Goal: Task Accomplishment & Management: Complete application form

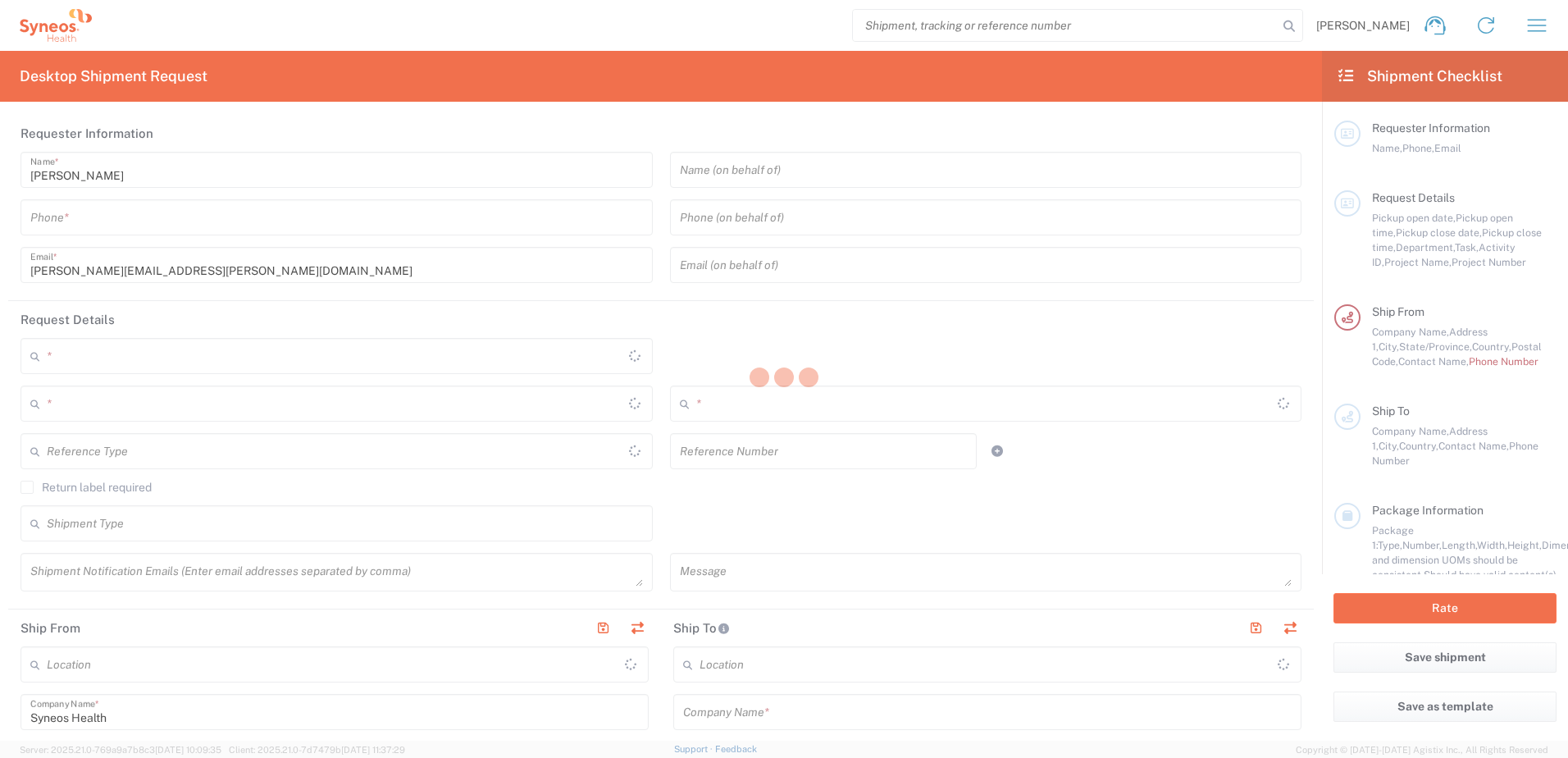
type input "8200"
type input "[US_STATE]"
type input "[GEOGRAPHIC_DATA]"
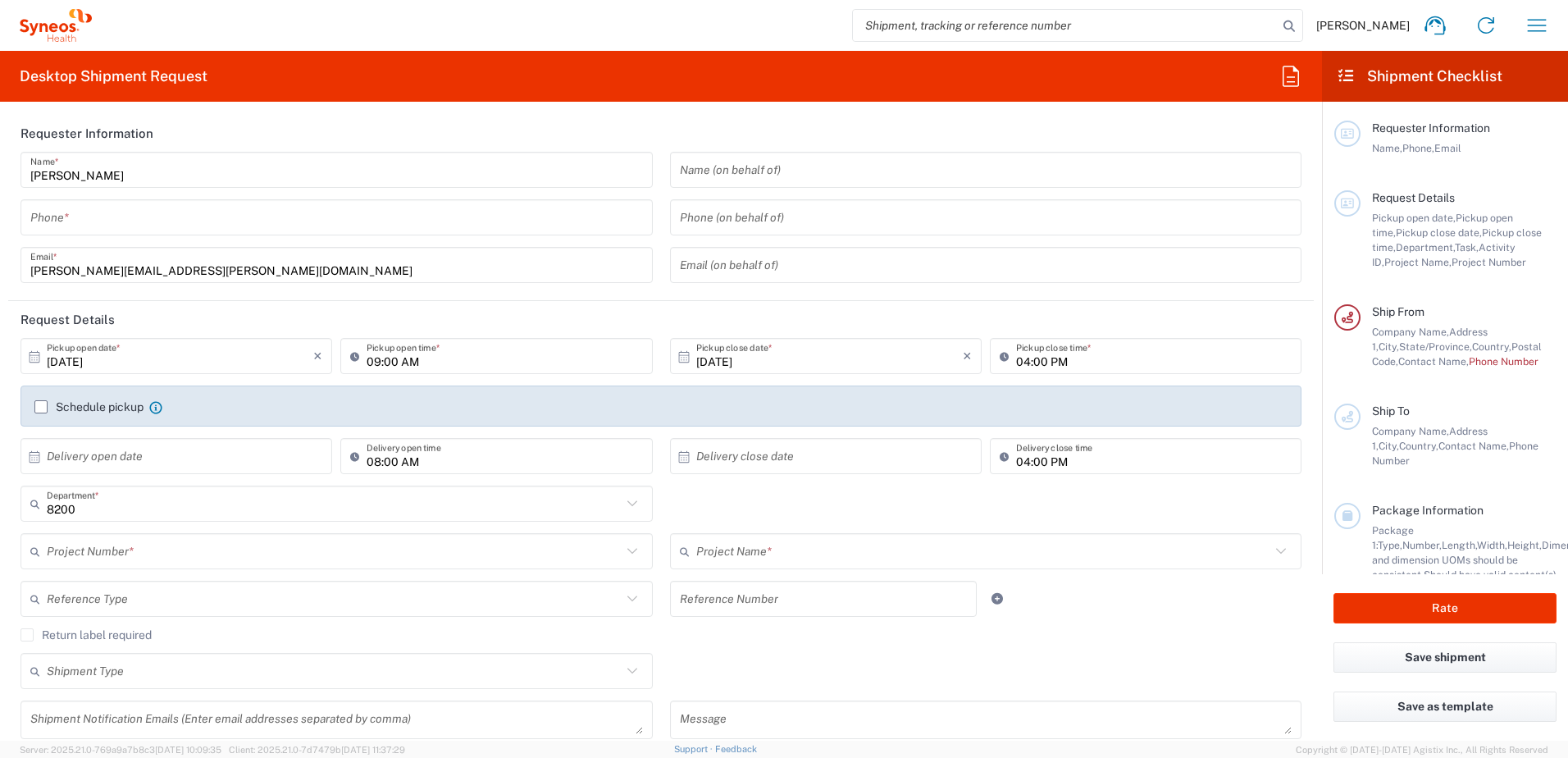
type input "Syneos Health, LLC-[GEOGRAPHIC_DATA] [GEOGRAPHIC_DATA] [GEOGRAPHIC_DATA]"
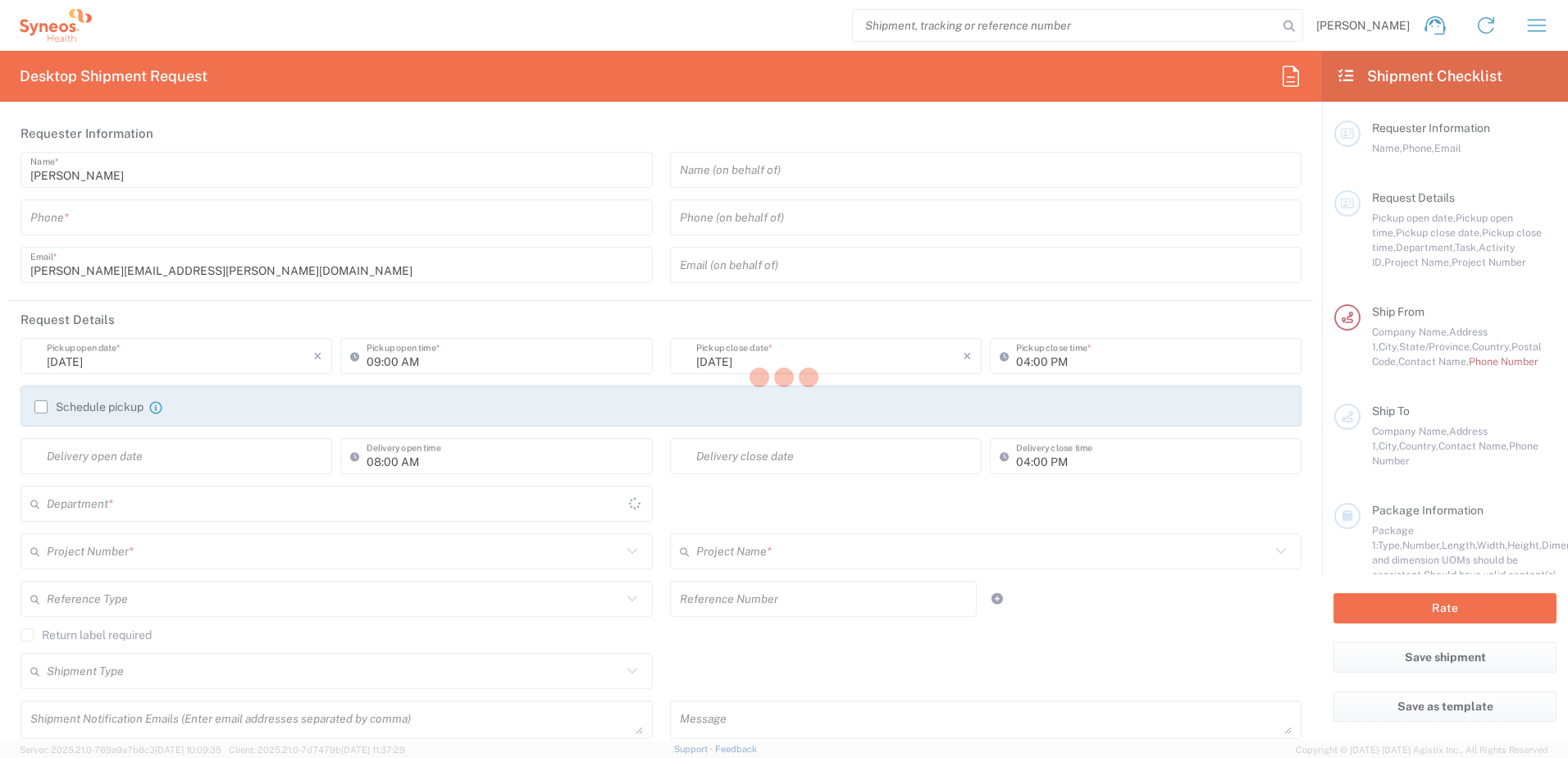
type input "[US_STATE]"
type input "[GEOGRAPHIC_DATA]"
type input "8200"
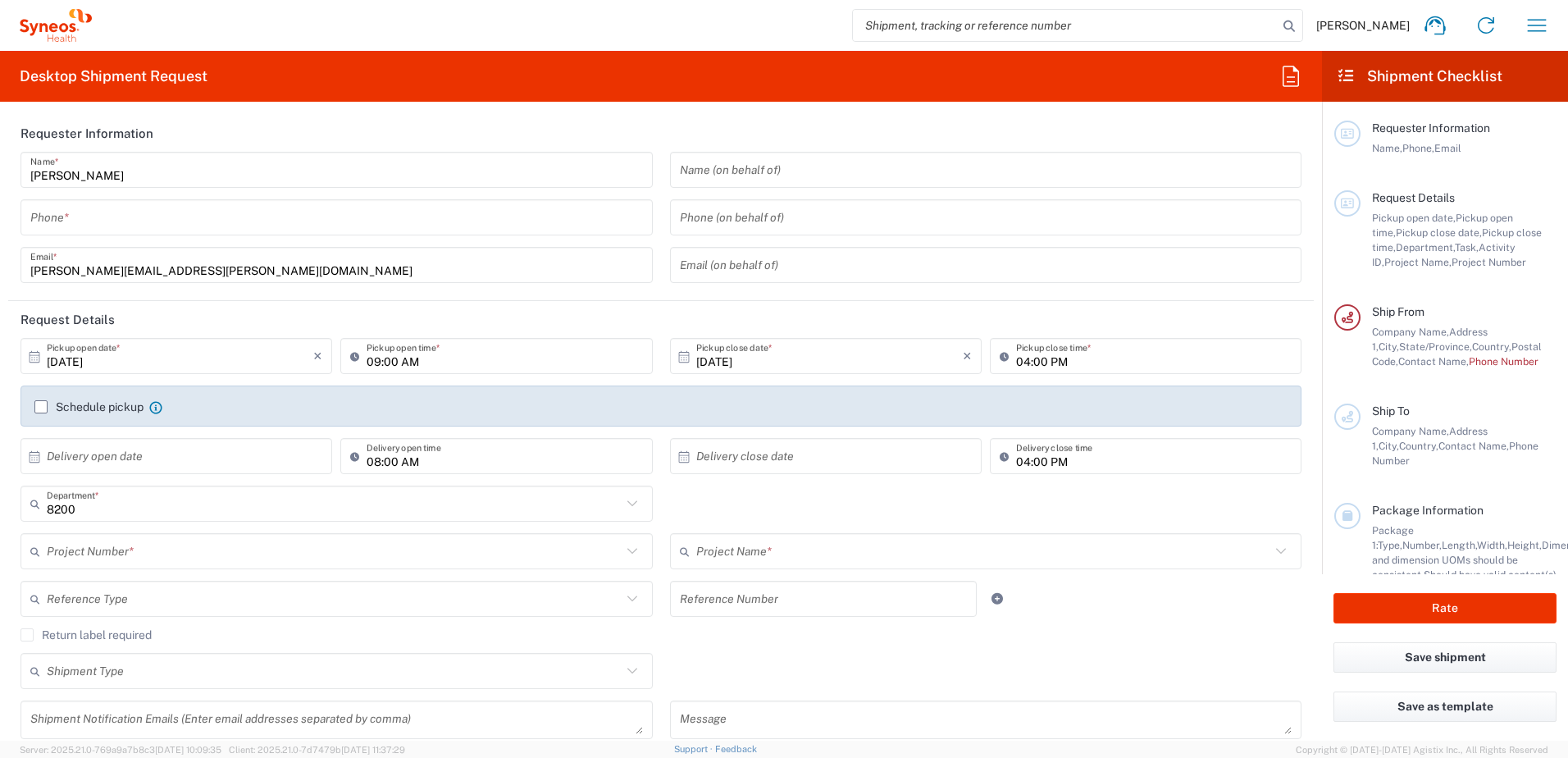
type input "Syneos Health, LLC-[GEOGRAPHIC_DATA] [GEOGRAPHIC_DATA] [GEOGRAPHIC_DATA]"
click at [1539, 25] on icon "button" at bounding box center [1536, 25] width 26 height 26
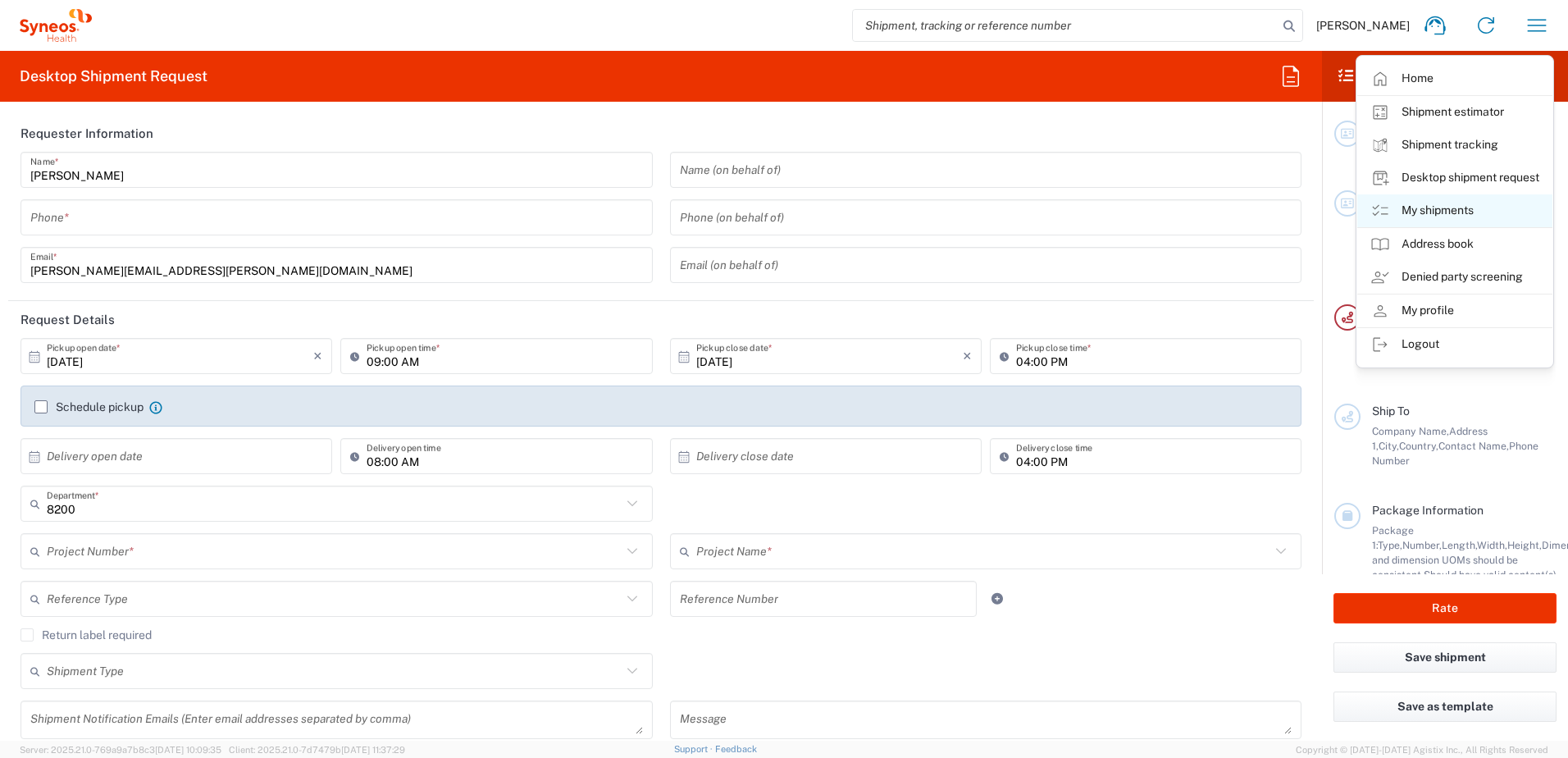
click at [1428, 211] on link "My shipments" at bounding box center [1455, 210] width 195 height 33
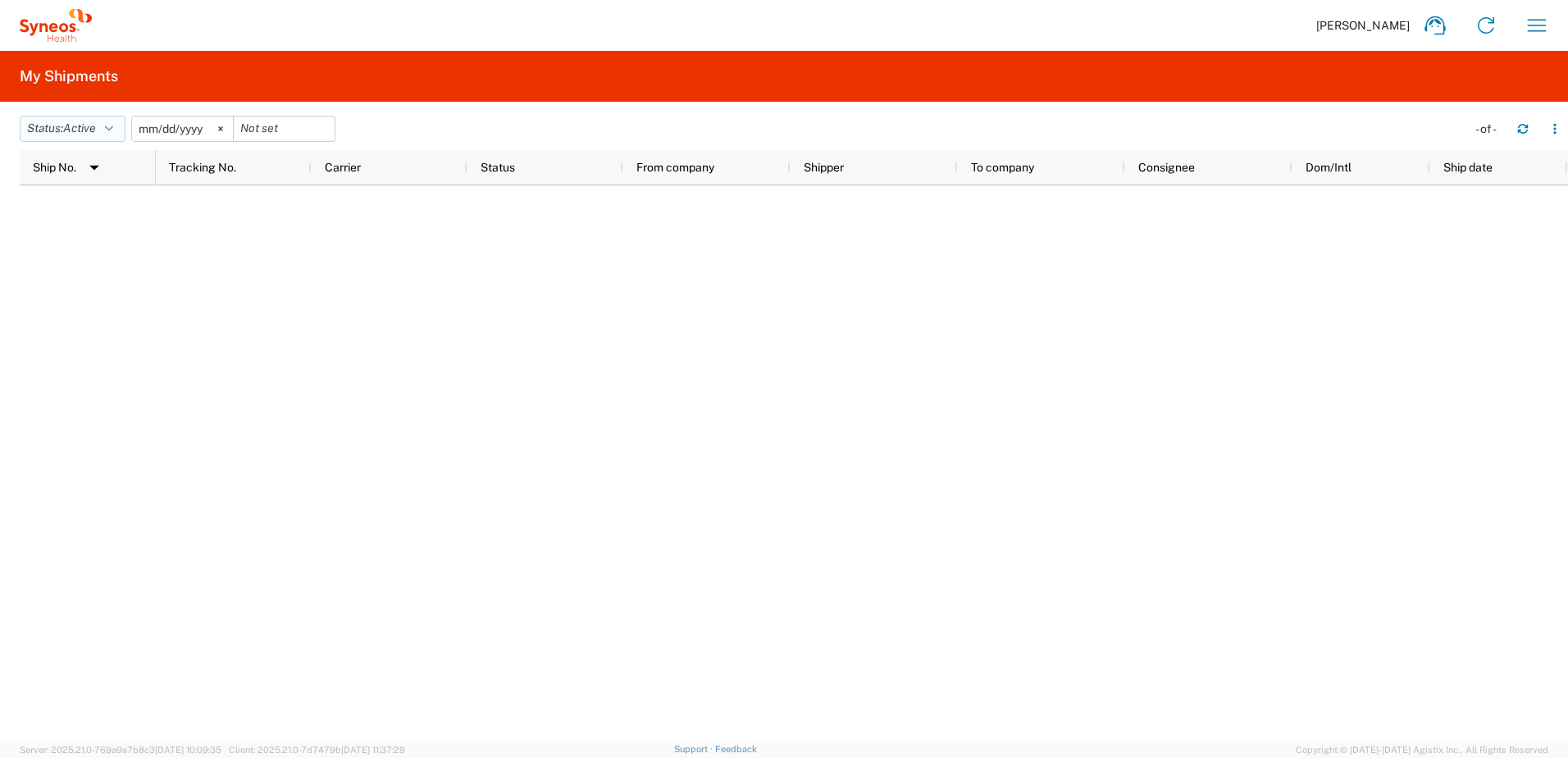
click at [113, 125] on icon "button" at bounding box center [109, 129] width 9 height 12
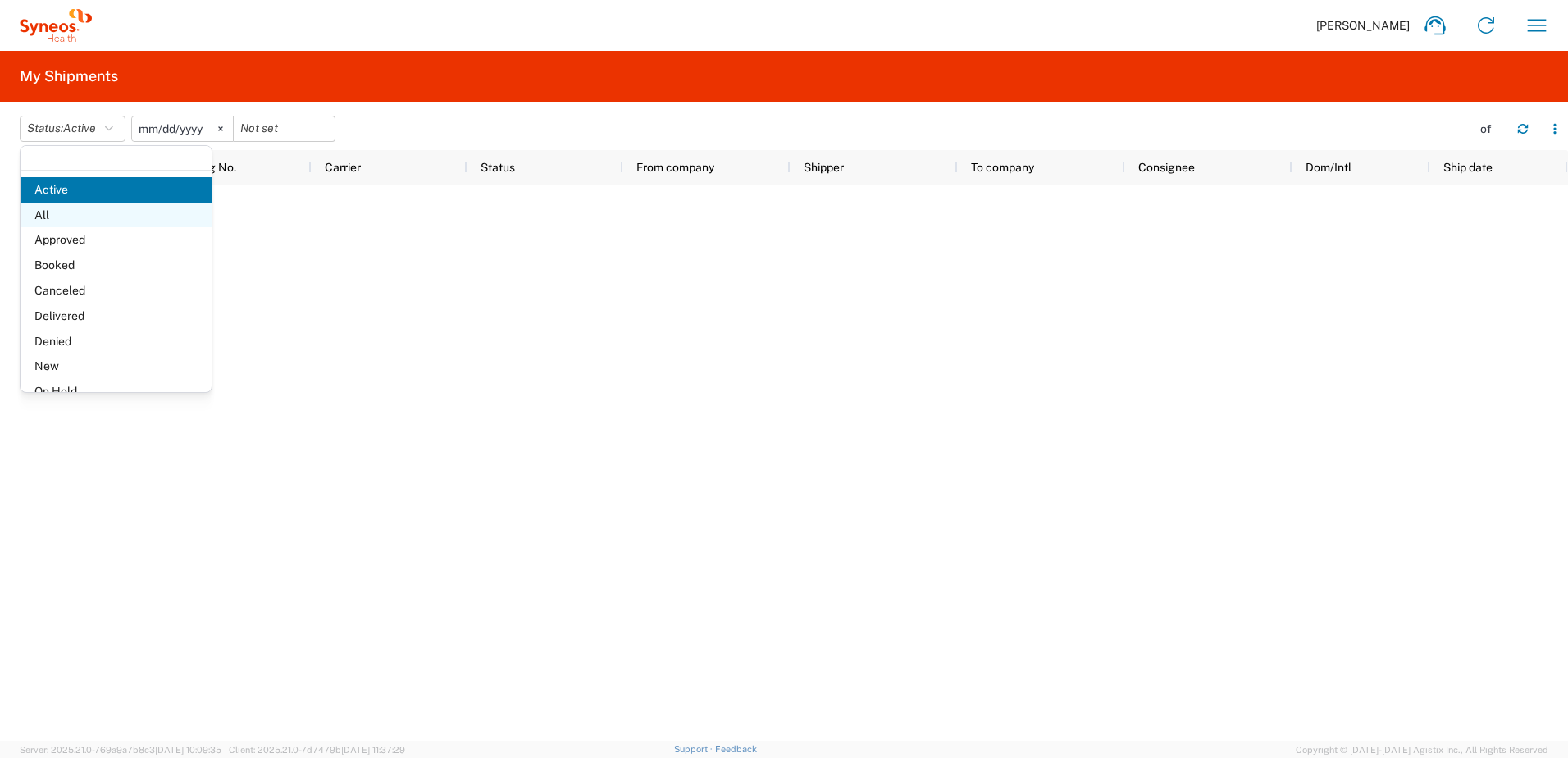
click at [70, 217] on span "All" at bounding box center [115, 215] width 191 height 25
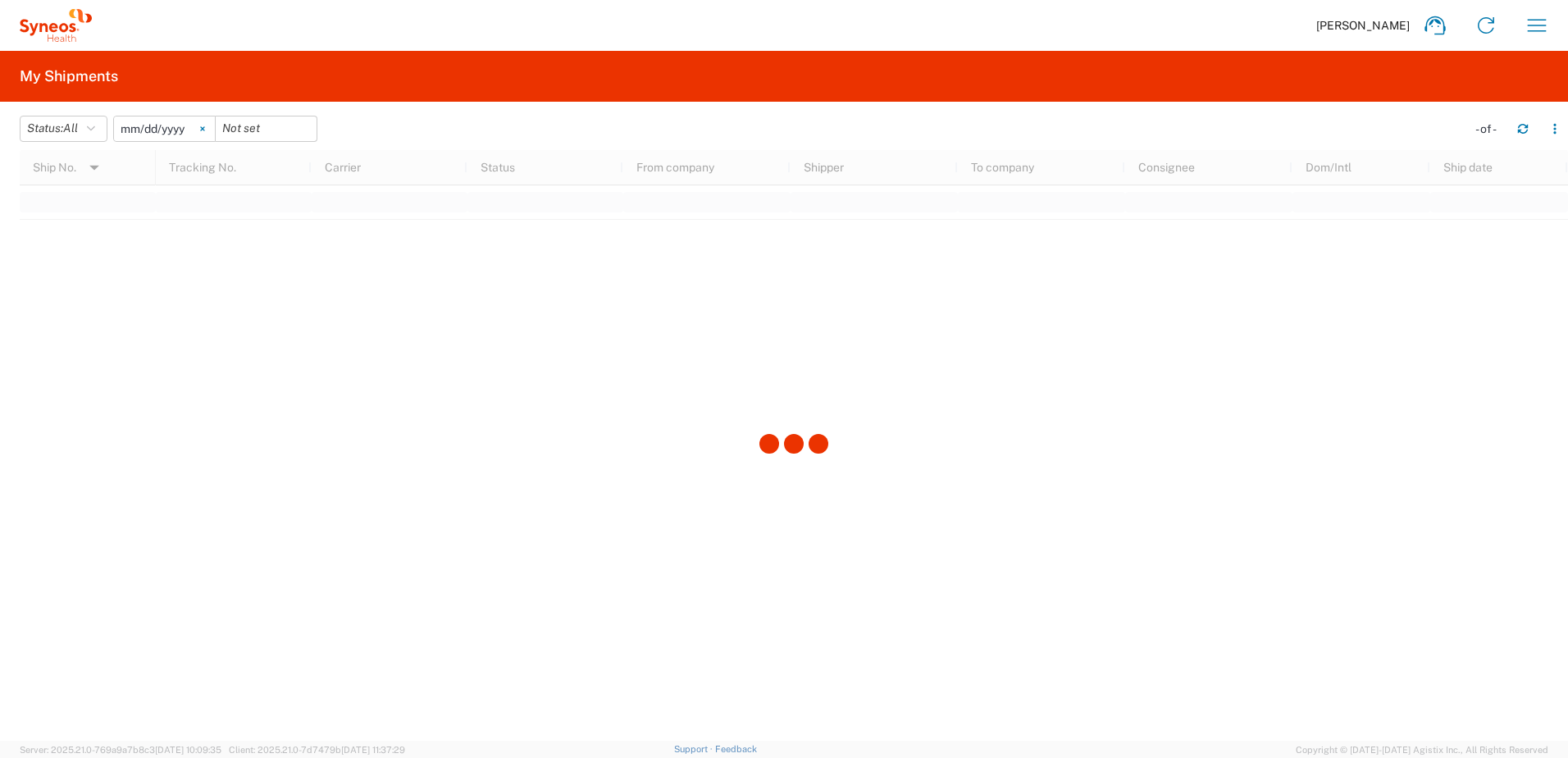
click at [205, 128] on icon at bounding box center [202, 128] width 4 height 4
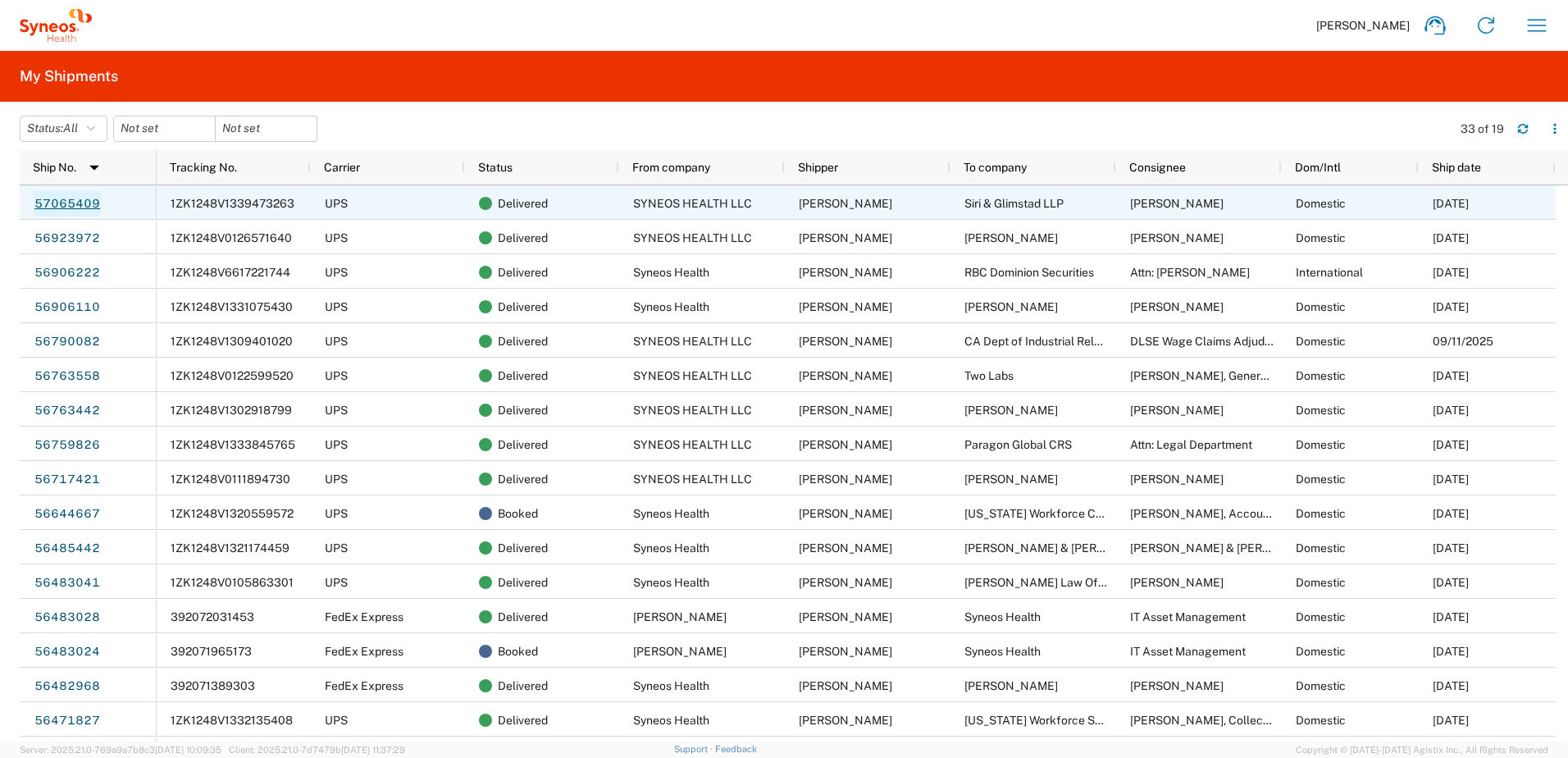
click at [74, 202] on link "57065409" at bounding box center [67, 203] width 67 height 26
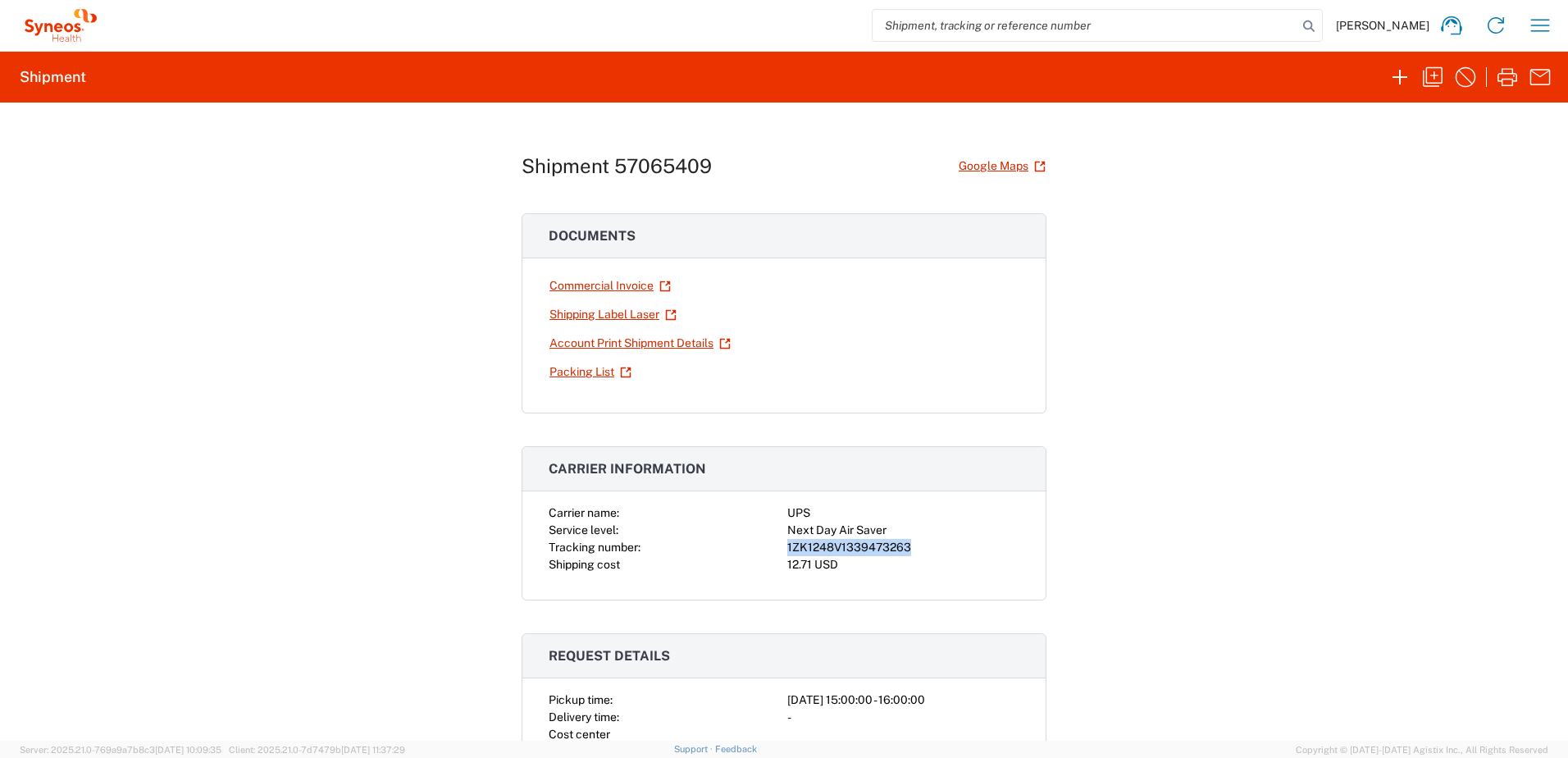
drag, startPoint x: 781, startPoint y: 545, endPoint x: 904, endPoint y: 547, distance: 123.0
click at [904, 547] on div "1ZK1248V1339473263" at bounding box center [904, 548] width 233 height 17
drag, startPoint x: 904, startPoint y: 547, endPoint x: 892, endPoint y: 541, distance: 13.4
copy div "1ZK1248V1339473263"
click at [1074, 23] on input "search" at bounding box center [1085, 25] width 425 height 31
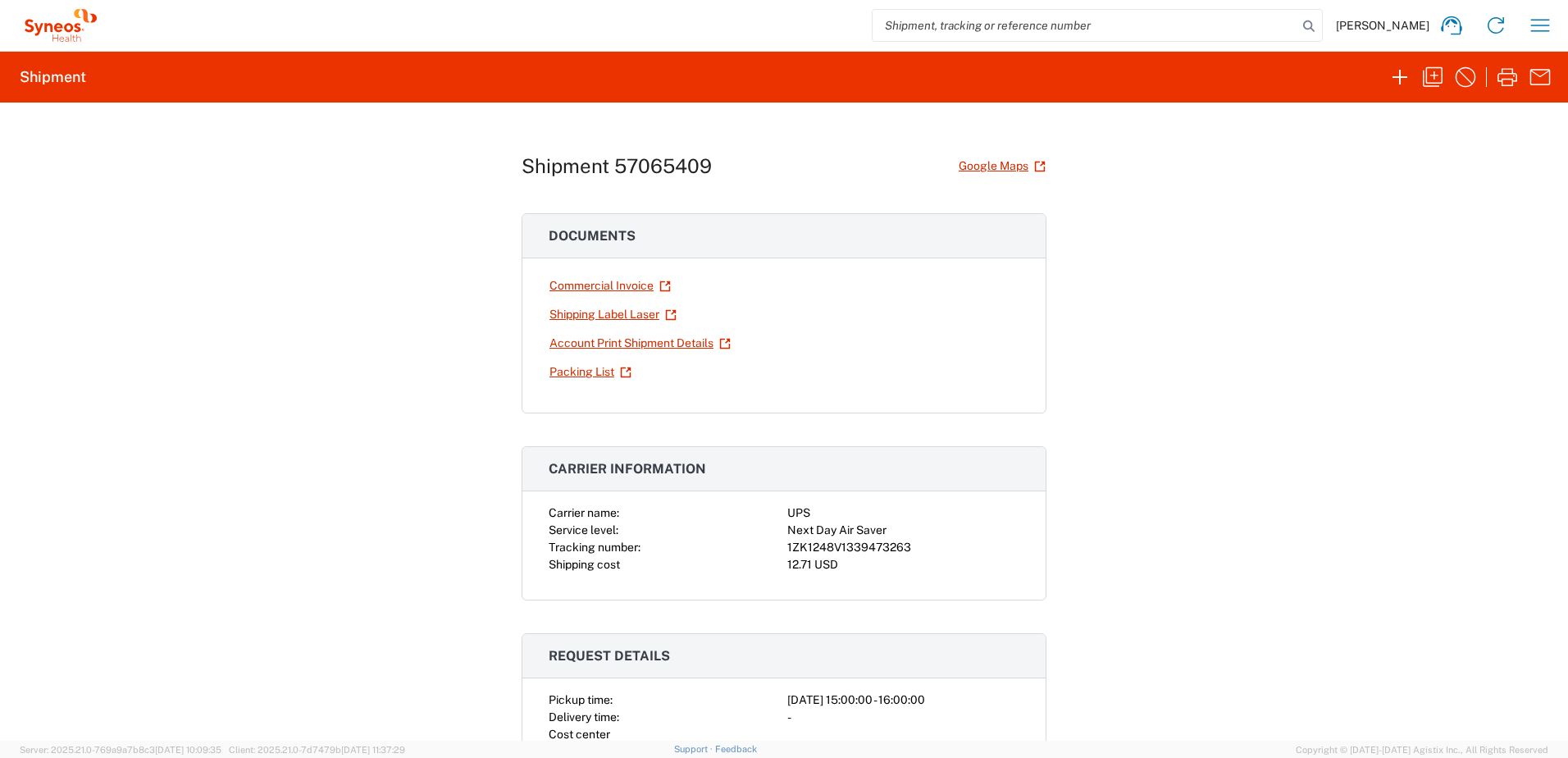
paste input "1ZK1248V1339473263"
type input "1ZK1248V1339473263"
click at [1542, 22] on icon "button" at bounding box center [1540, 25] width 26 height 26
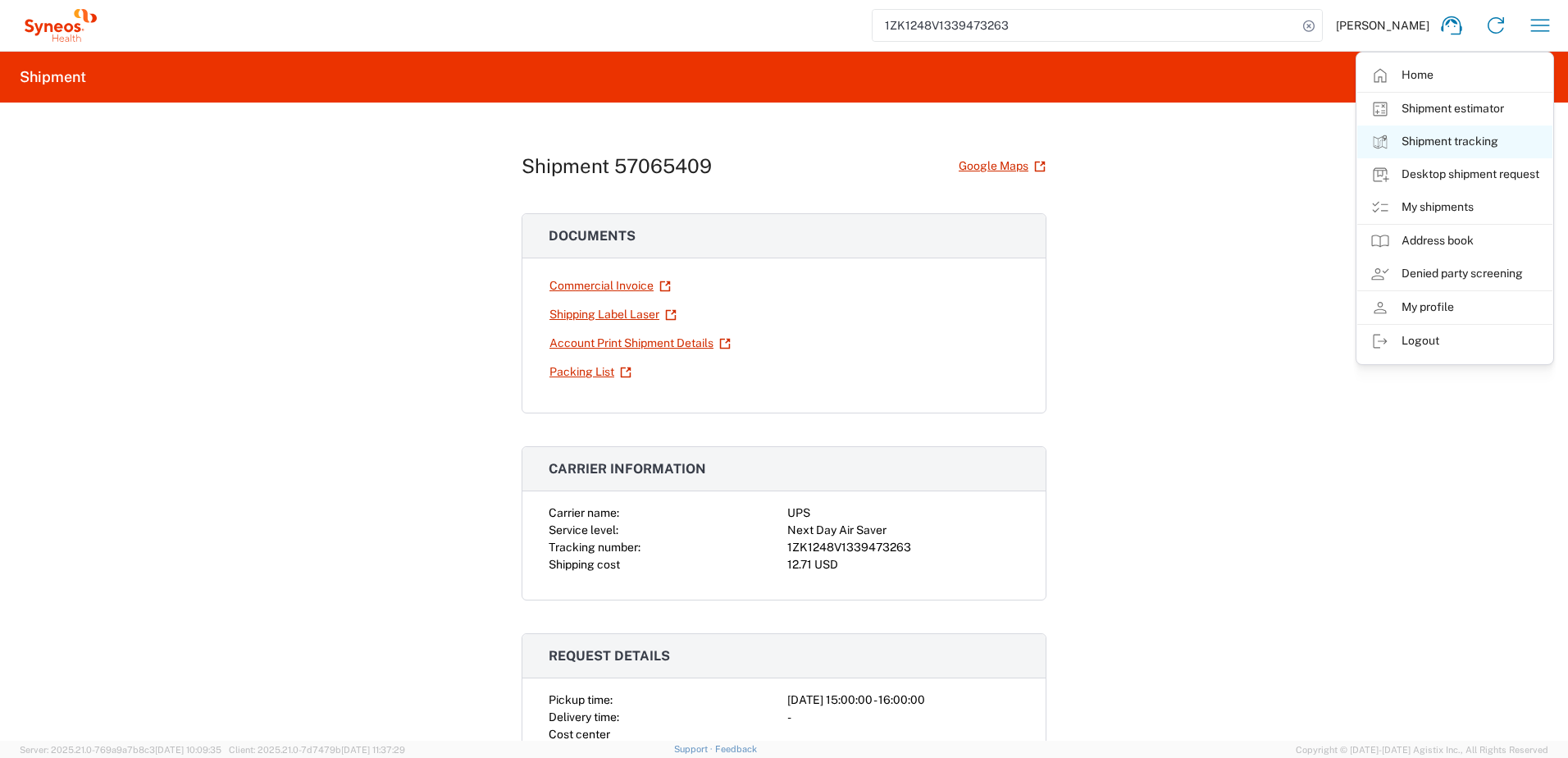
click at [1462, 138] on link "Shipment tracking" at bounding box center [1455, 142] width 195 height 33
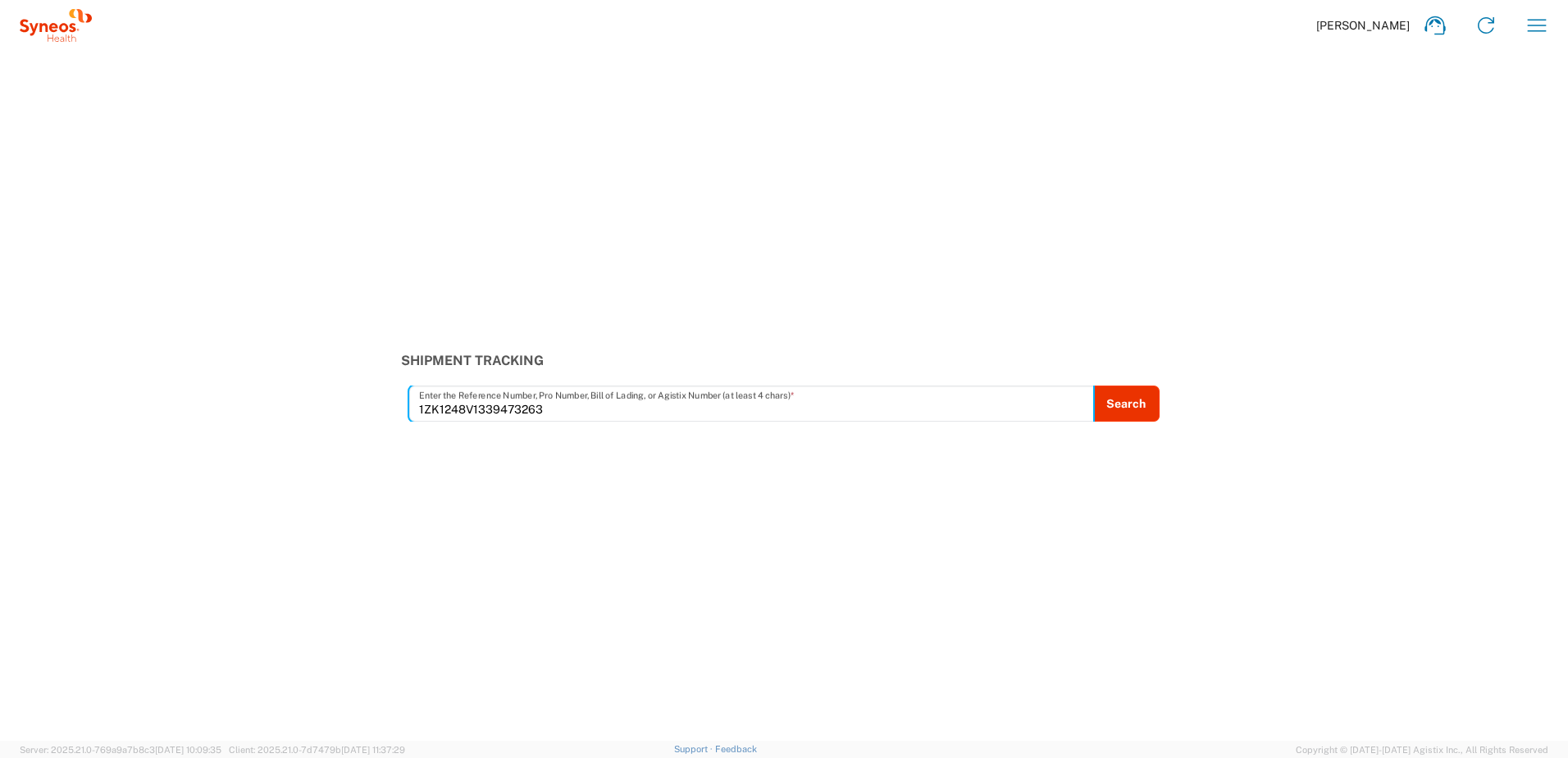
type input "1ZK1248V1339473263"
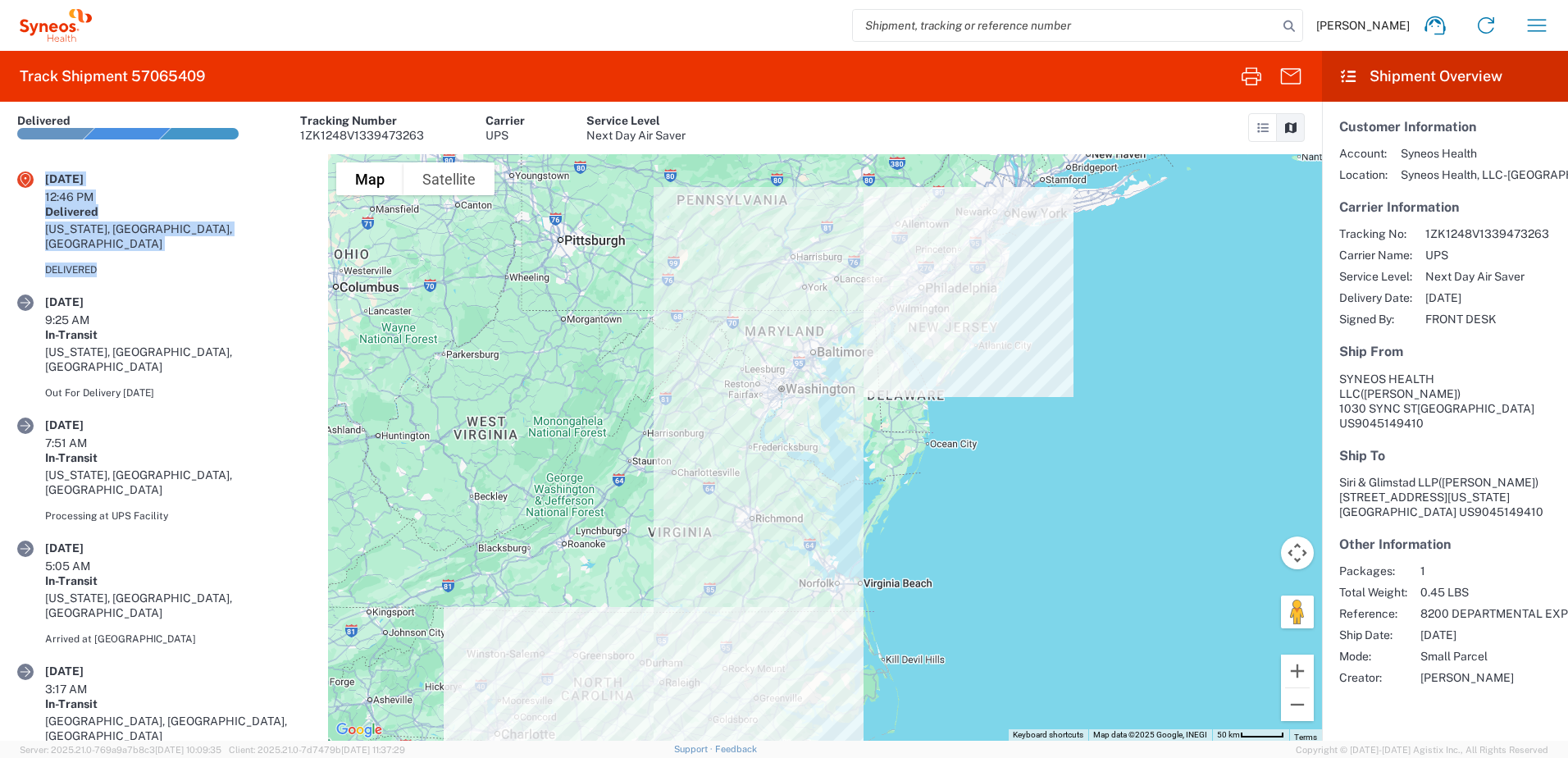
drag, startPoint x: 44, startPoint y: 179, endPoint x: 238, endPoint y: 221, distance: 198.5
click at [238, 221] on article "10/10/2025 12:46 PM Delivered NEW YORK, NY, US DELIVERED" at bounding box center [163, 232] width 328 height 123
drag, startPoint x: 238, startPoint y: 221, endPoint x: 163, endPoint y: 194, distance: 79.7
copy div "10/10/2025 12:46 PM Delivered NEW YORK, NY, US DELIVERED"
click at [1541, 25] on icon "button" at bounding box center [1536, 25] width 26 height 26
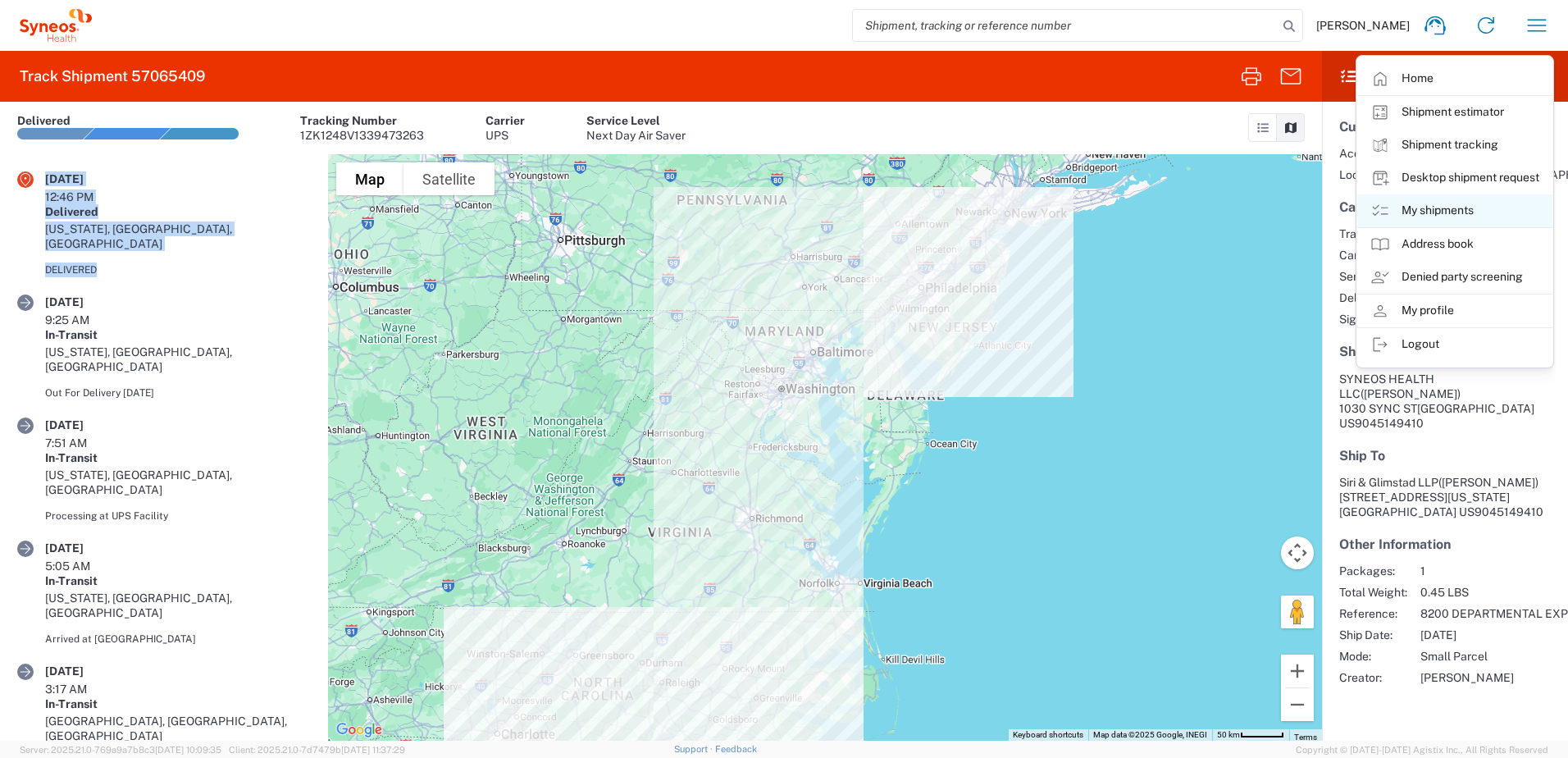
click at [1437, 207] on link "My shipments" at bounding box center [1455, 210] width 195 height 33
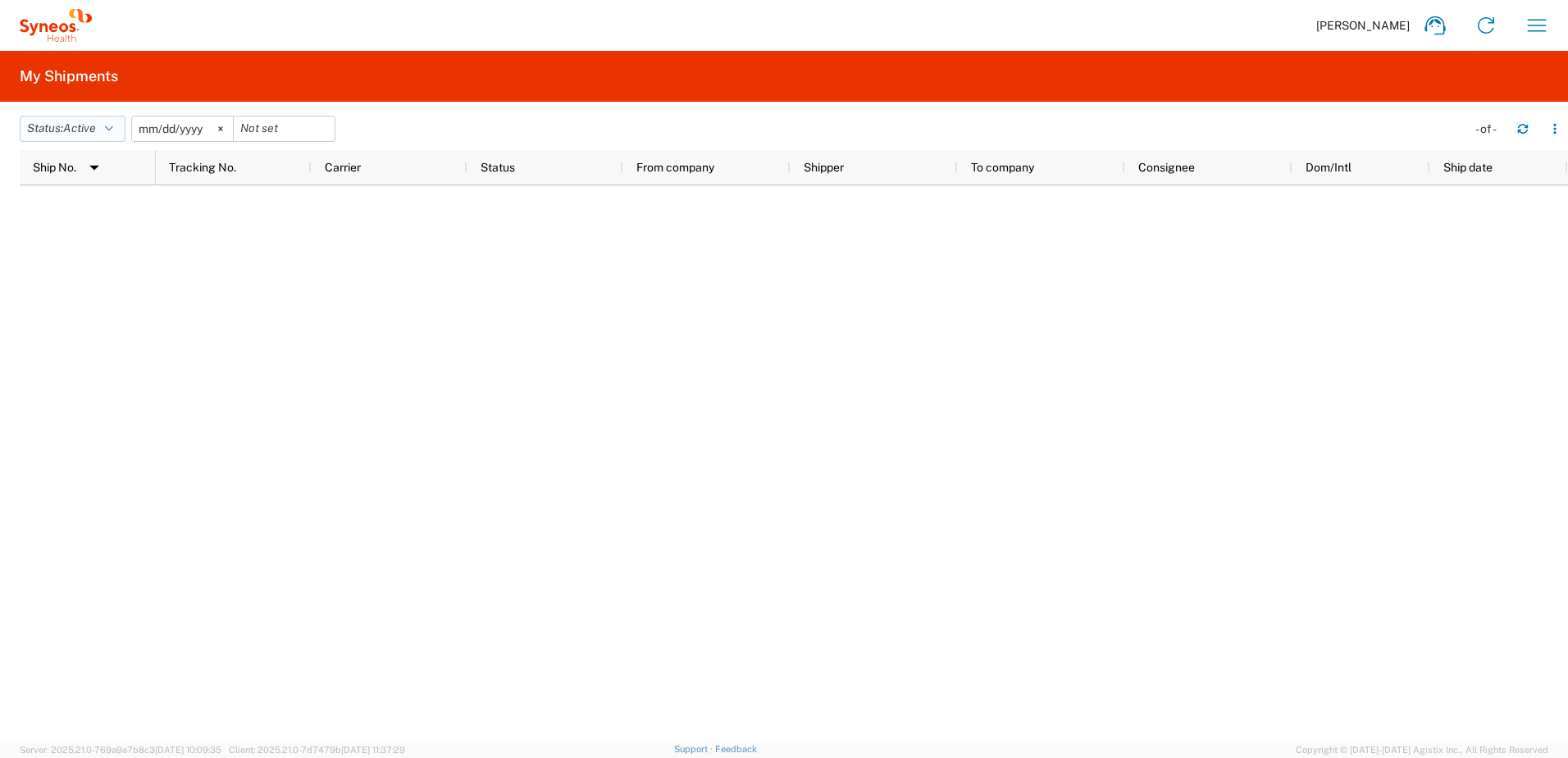
click at [113, 127] on icon "button" at bounding box center [109, 129] width 9 height 12
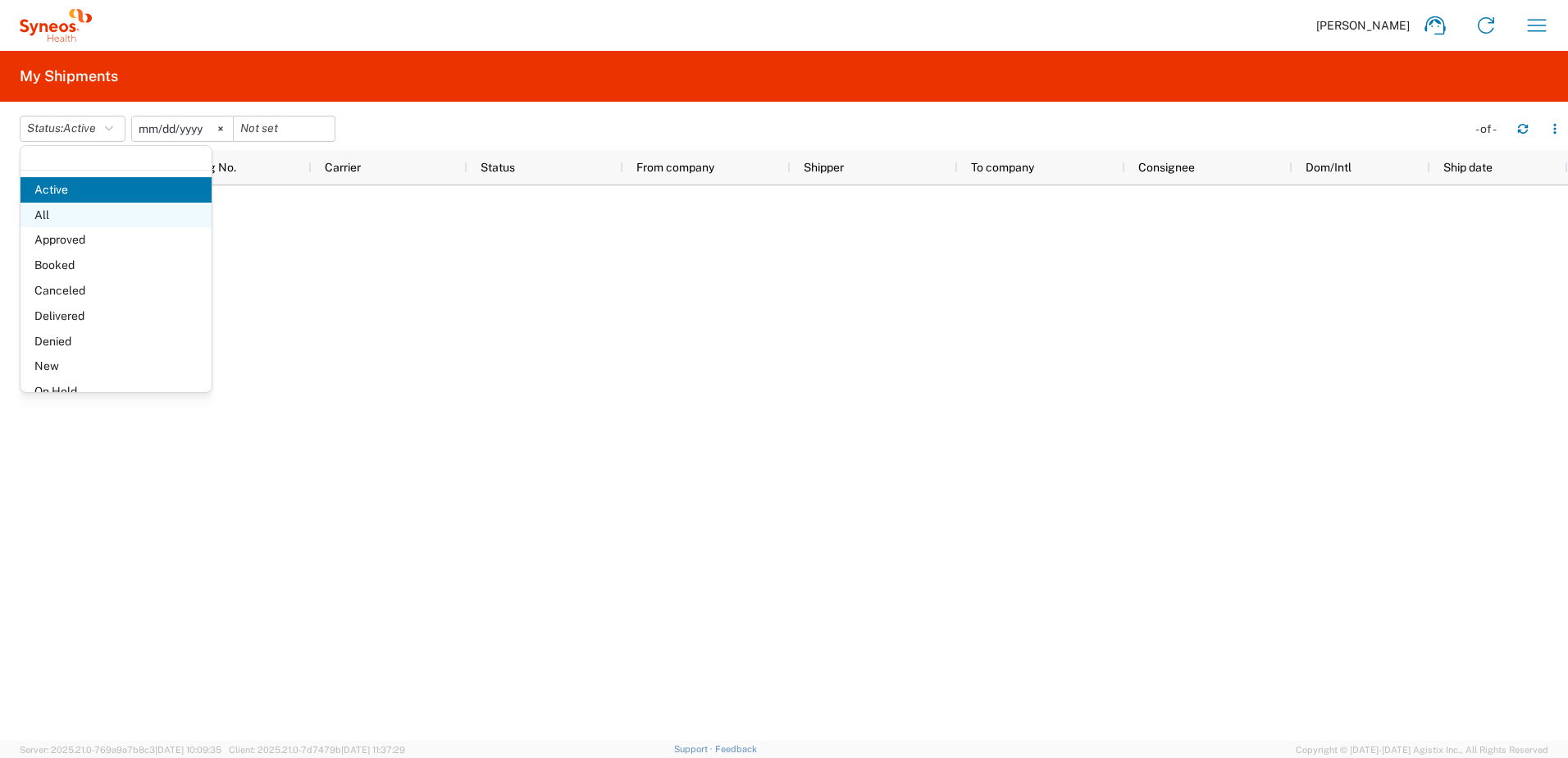
click at [60, 217] on span "All" at bounding box center [115, 215] width 191 height 25
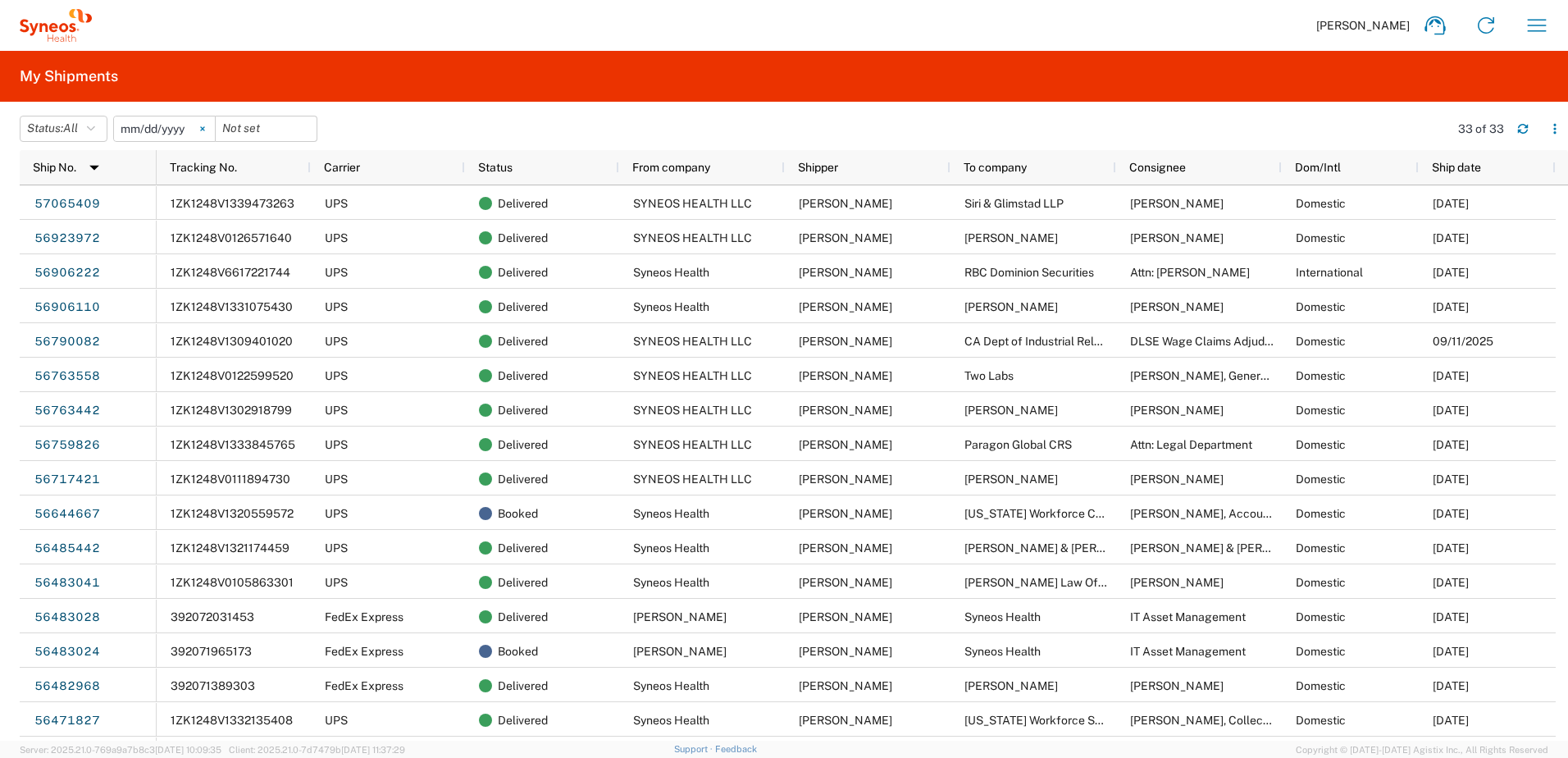
click at [205, 126] on icon at bounding box center [202, 128] width 5 height 5
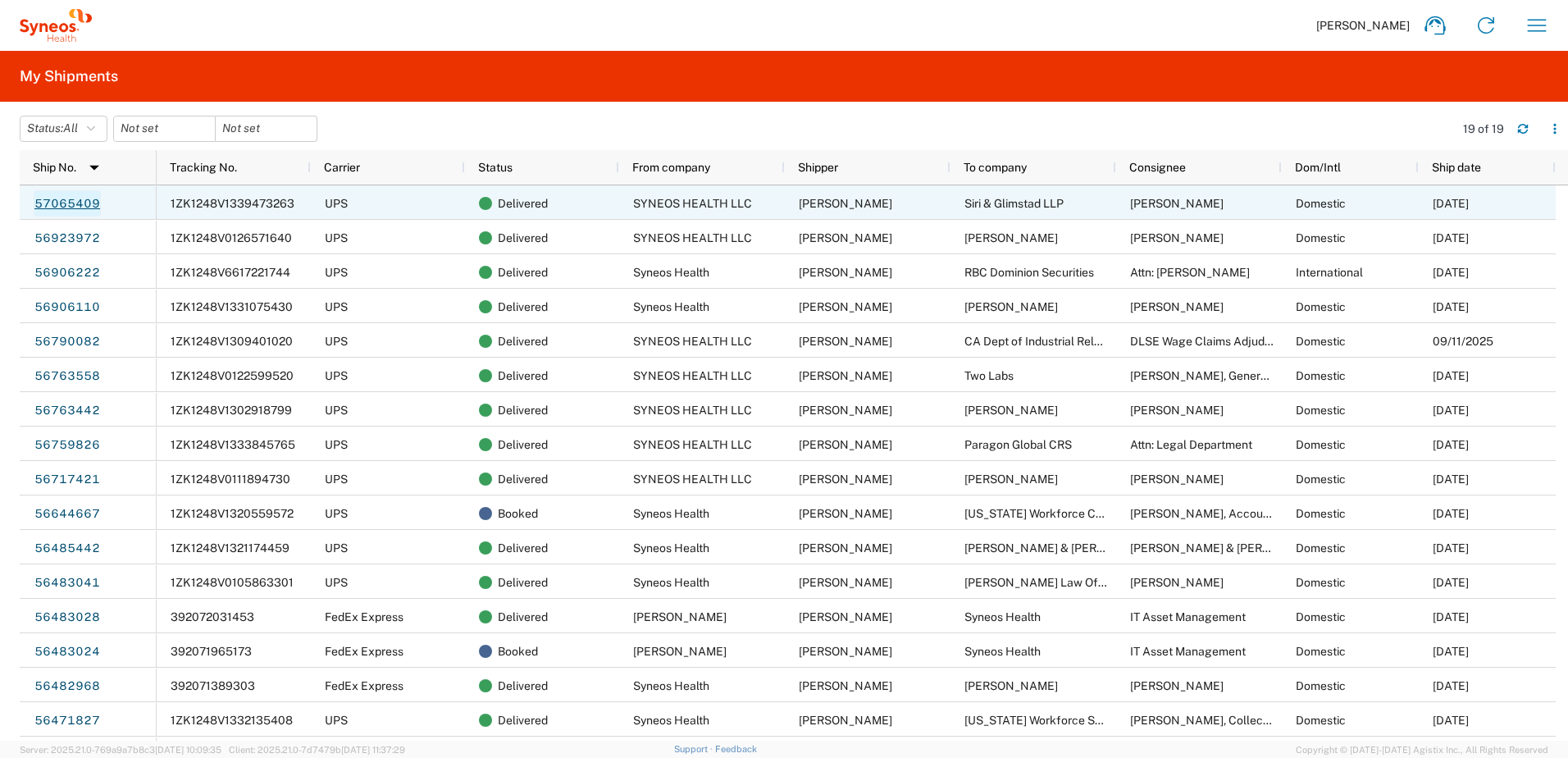
click at [69, 202] on link "57065409" at bounding box center [67, 203] width 67 height 26
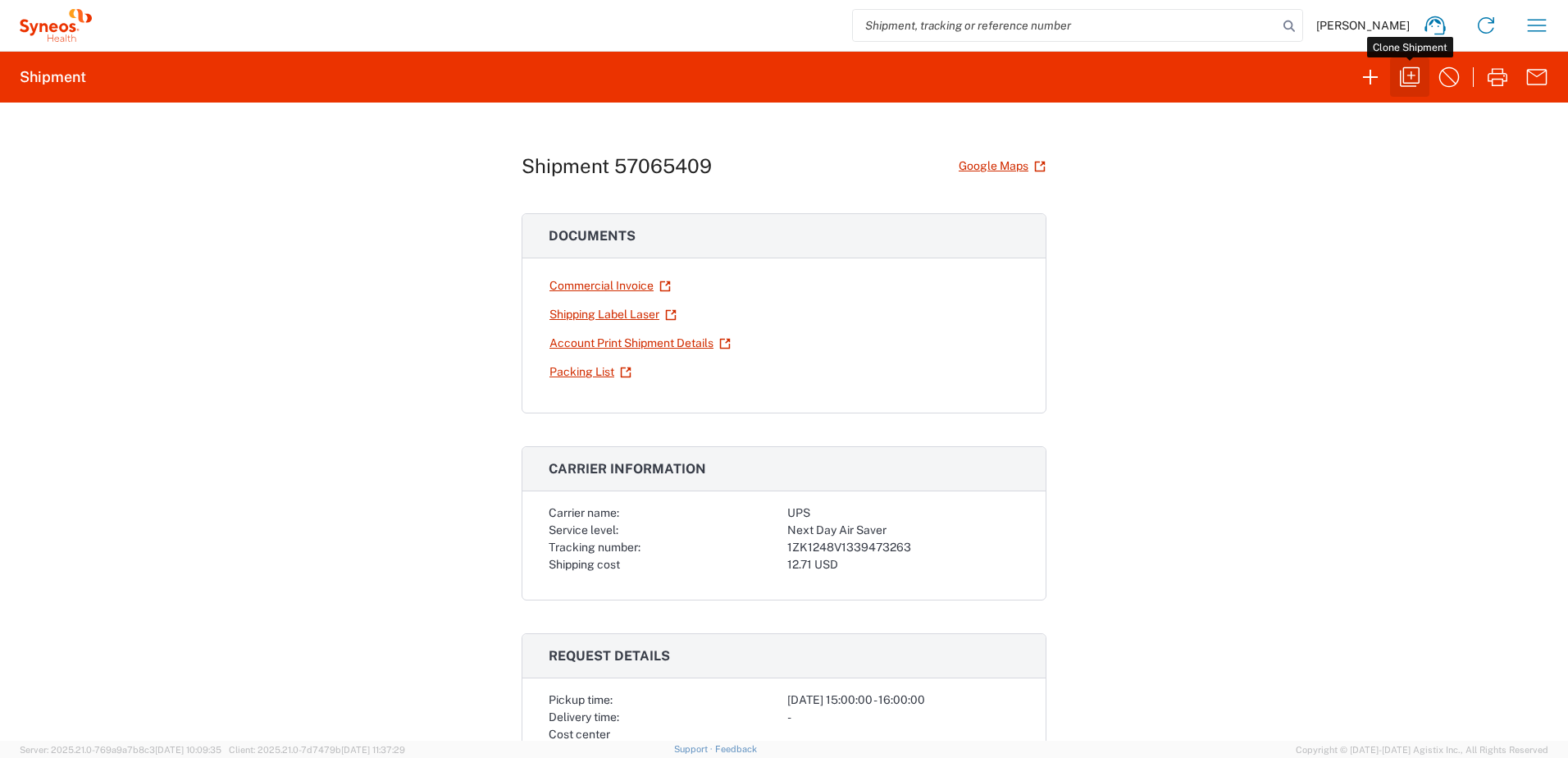
click at [1405, 74] on icon "button" at bounding box center [1409, 77] width 26 height 26
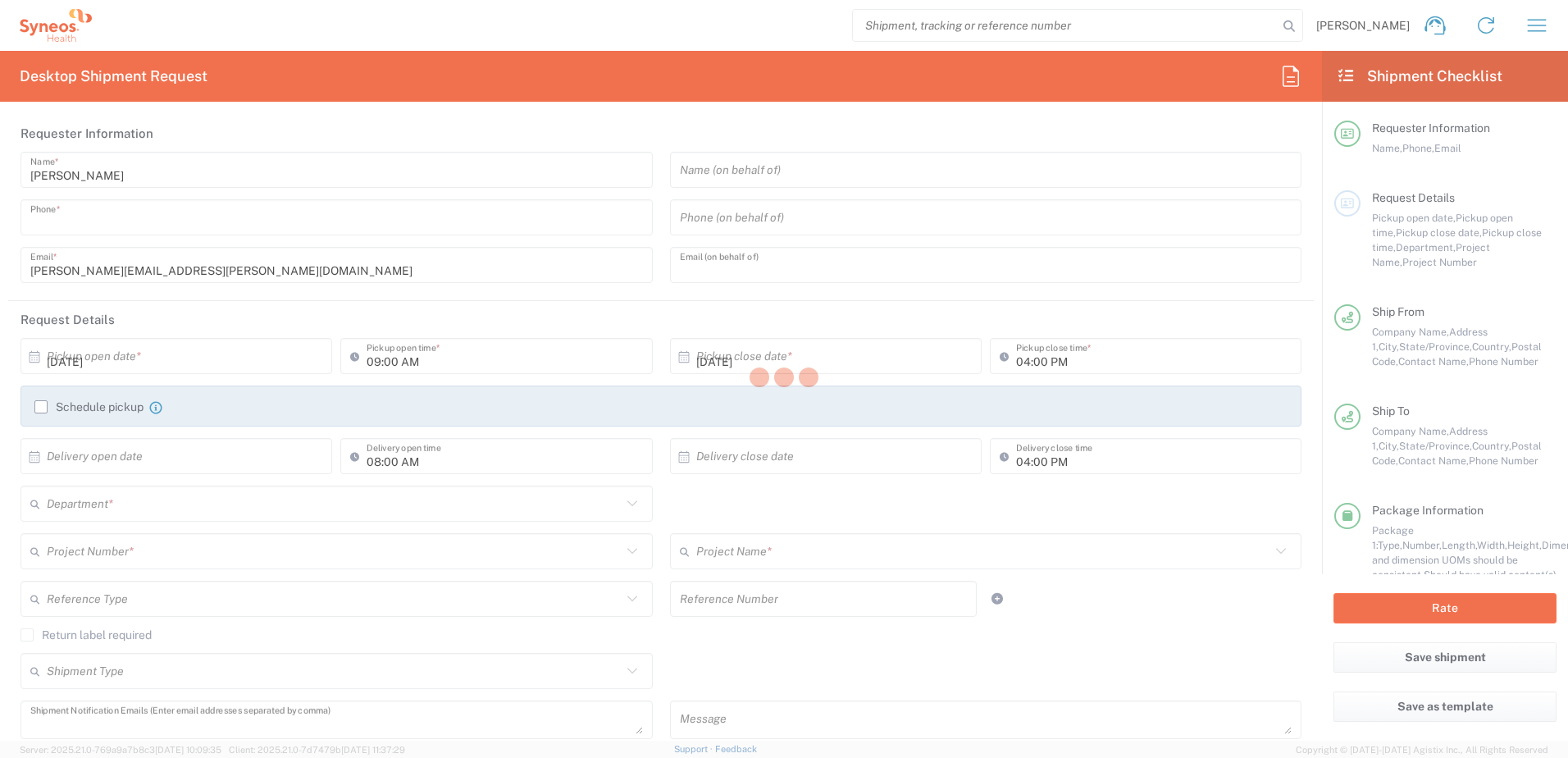
type input "9045149410"
type input "[PERSON_NAME][EMAIL_ADDRESS][PERSON_NAME][DOMAIN_NAME]"
type input "03:00 PM"
type input "08:00 PM"
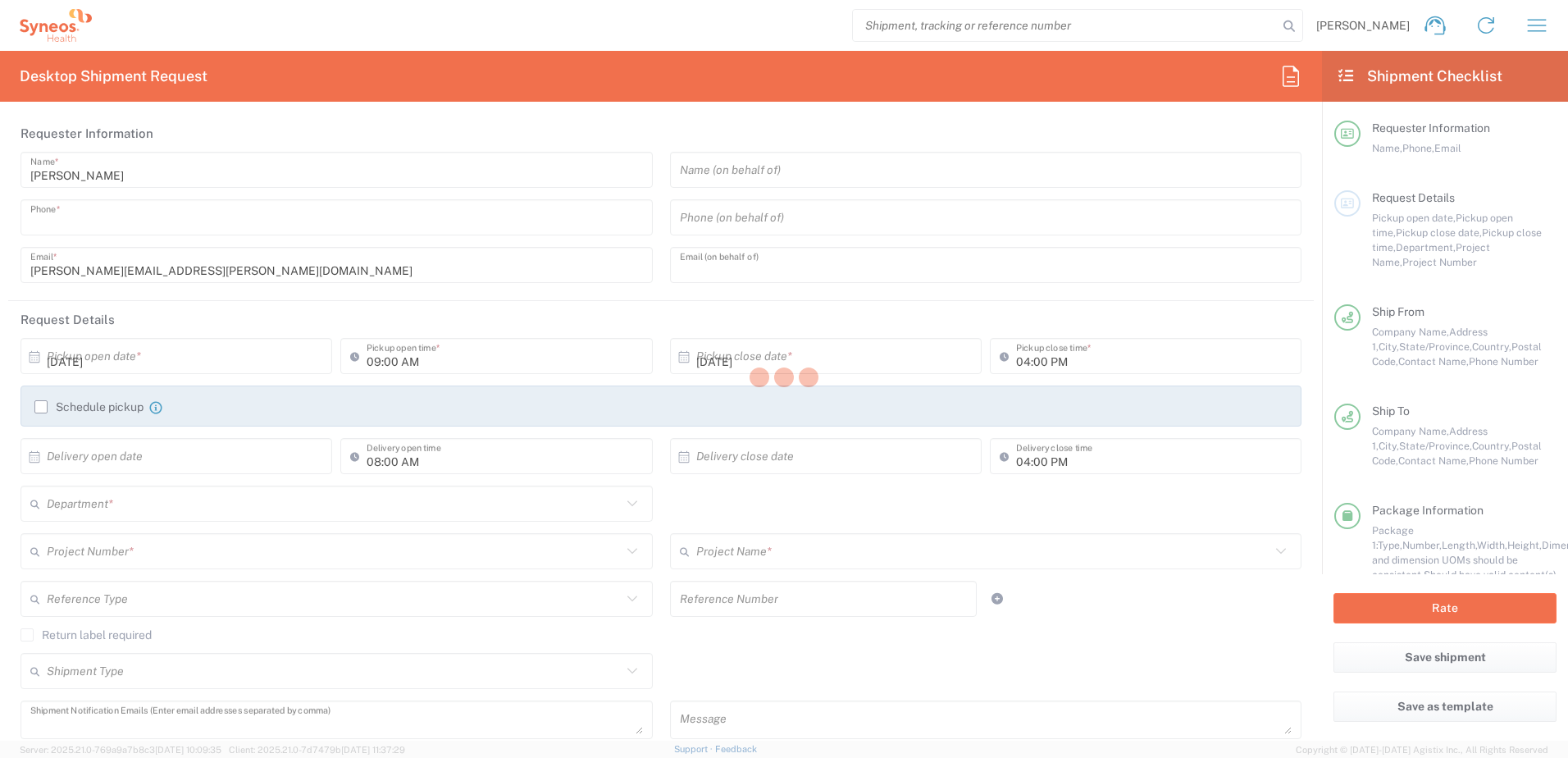
type textarea "[PERSON_NAME][EMAIL_ADDRESS][PERSON_NAME][DOMAIN_NAME]"
type input "SYNEOS HEALTH LLC [GEOGRAPHIC_DATA] [GEOGRAPHIC_DATA]"
type input "SYNEOS HEALTH LLC"
type input "1030 SYNC ST"
type input "Morrisville"
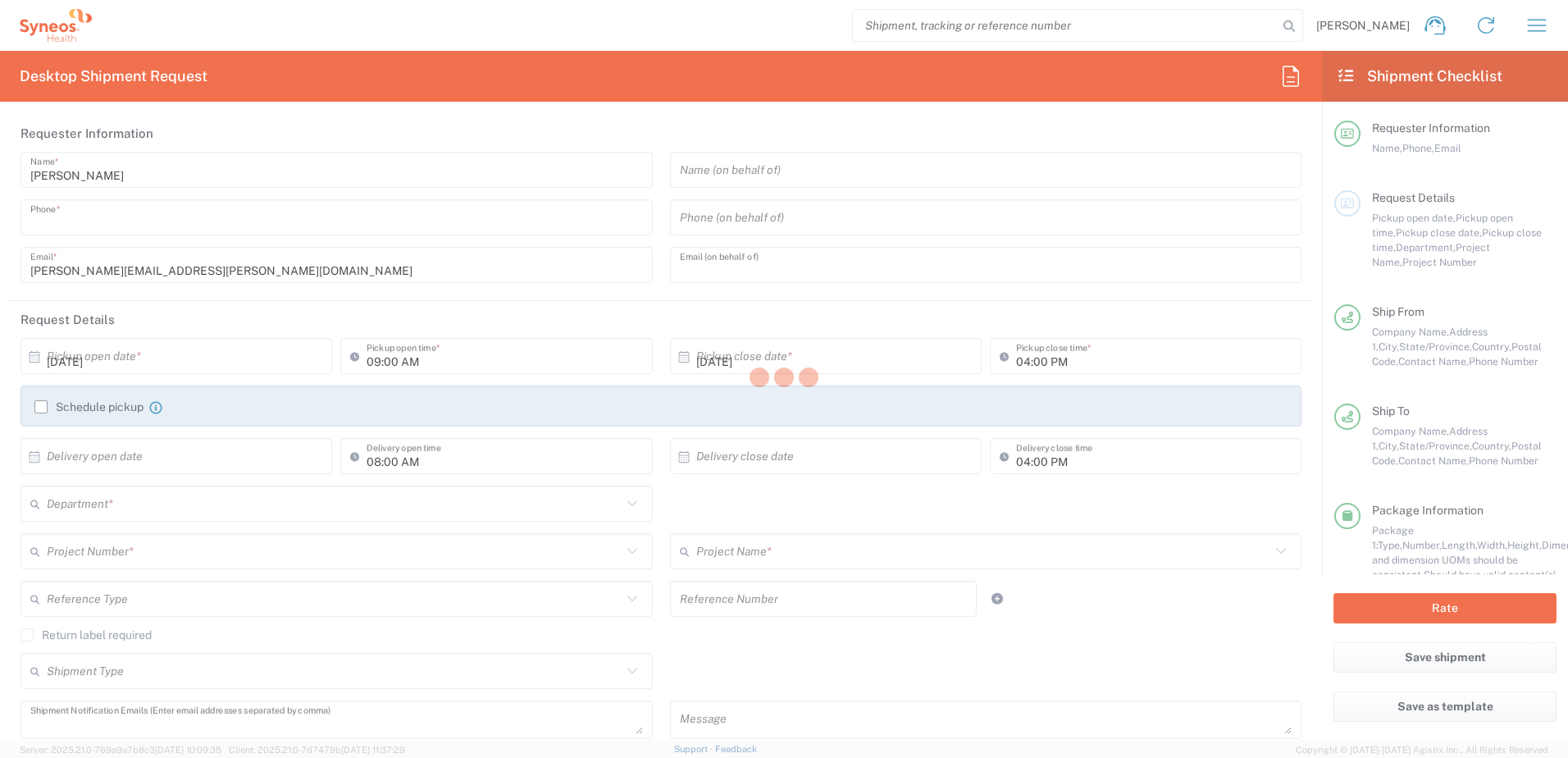
type input "[US_STATE]"
type input "27560"
type input "[PERSON_NAME]"
type input "9045149410"
type input "[PERSON_NAME][EMAIL_ADDRESS][PERSON_NAME][DOMAIN_NAME]"
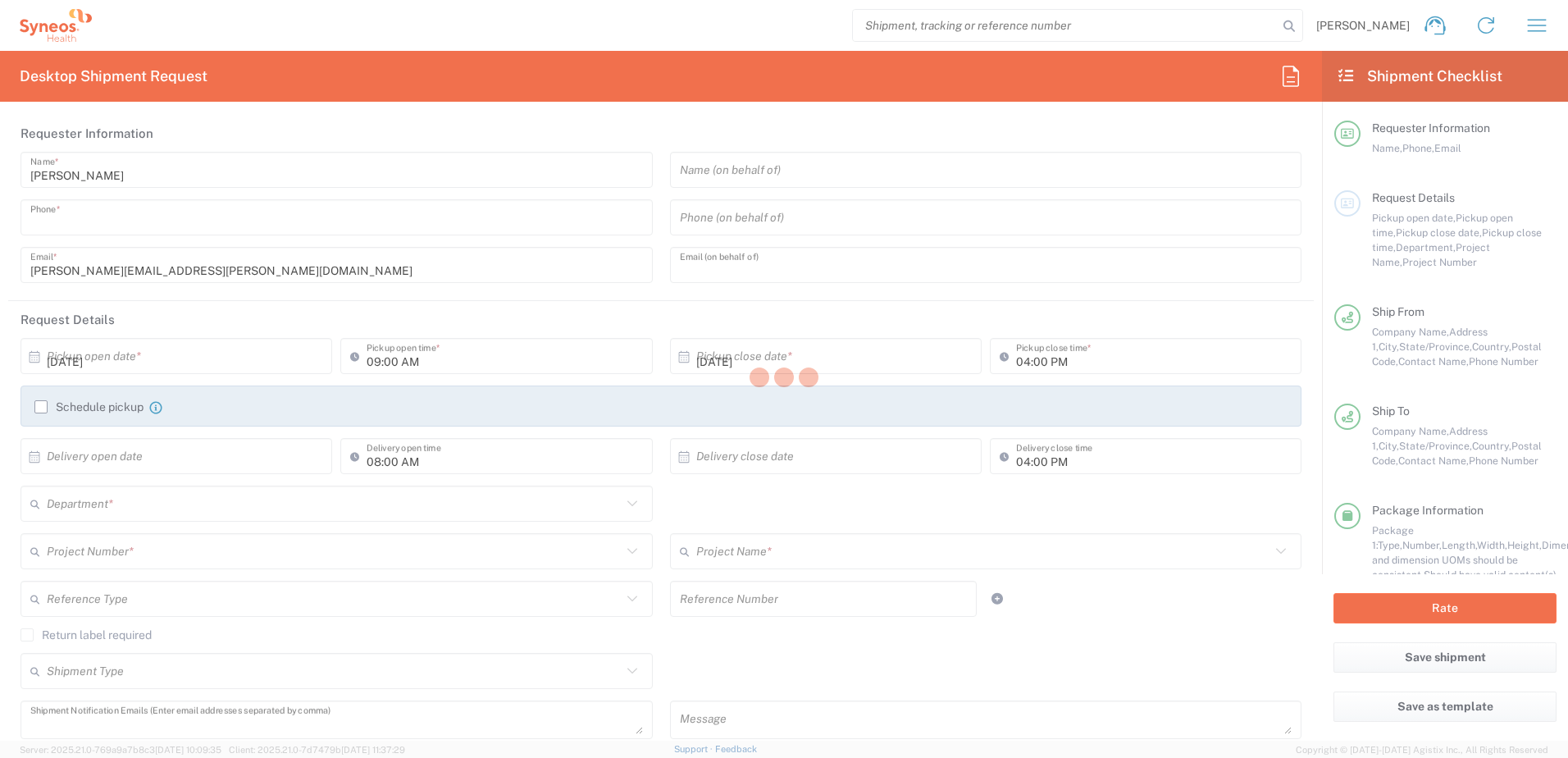
type input "Business (General)"
type input "Siri & Glimstad LLP"
type input "745 5th Avenue, Suite 500"
type input "[US_STATE]"
type input "[GEOGRAPHIC_DATA]"
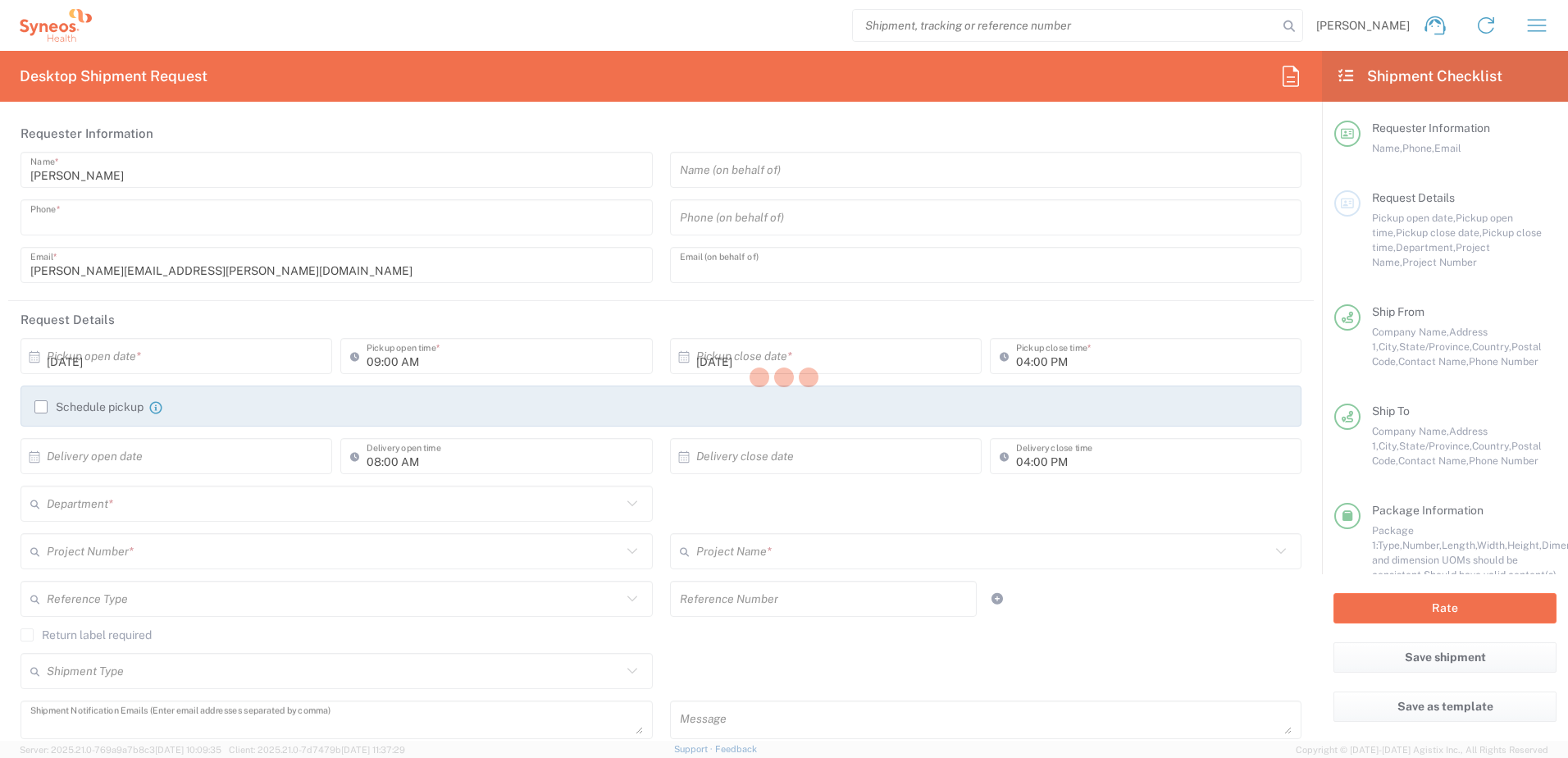
type input "10151"
type input "Walker Moller"
type input "9045149410"
type input "[PERSON_NAME][EMAIL_ADDRESS][PERSON_NAME][DOMAIN_NAME]"
type input "Sender/Shipper"
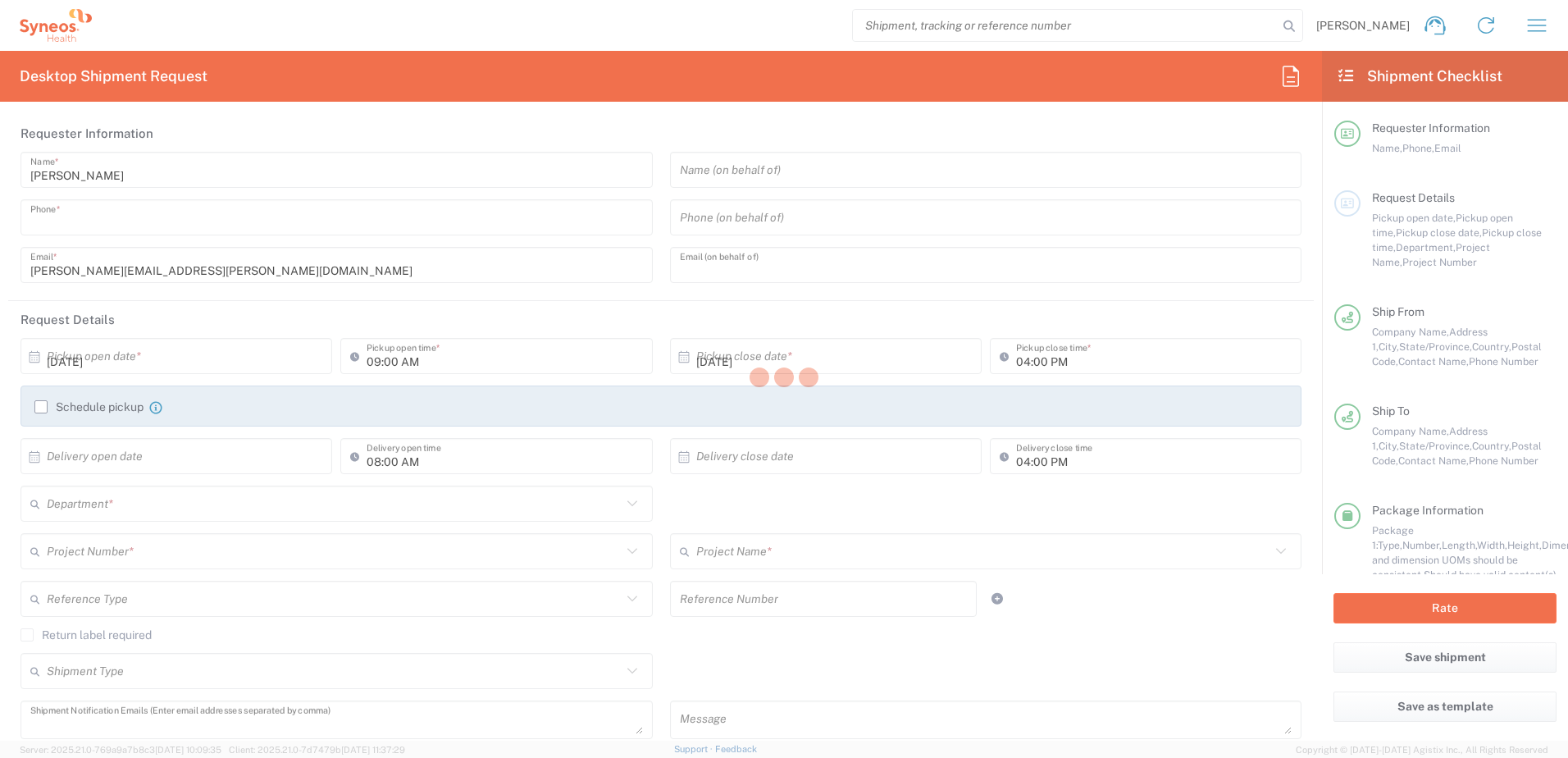
type input "Sender/Shipper"
type input "Melissa Thomas Hill"
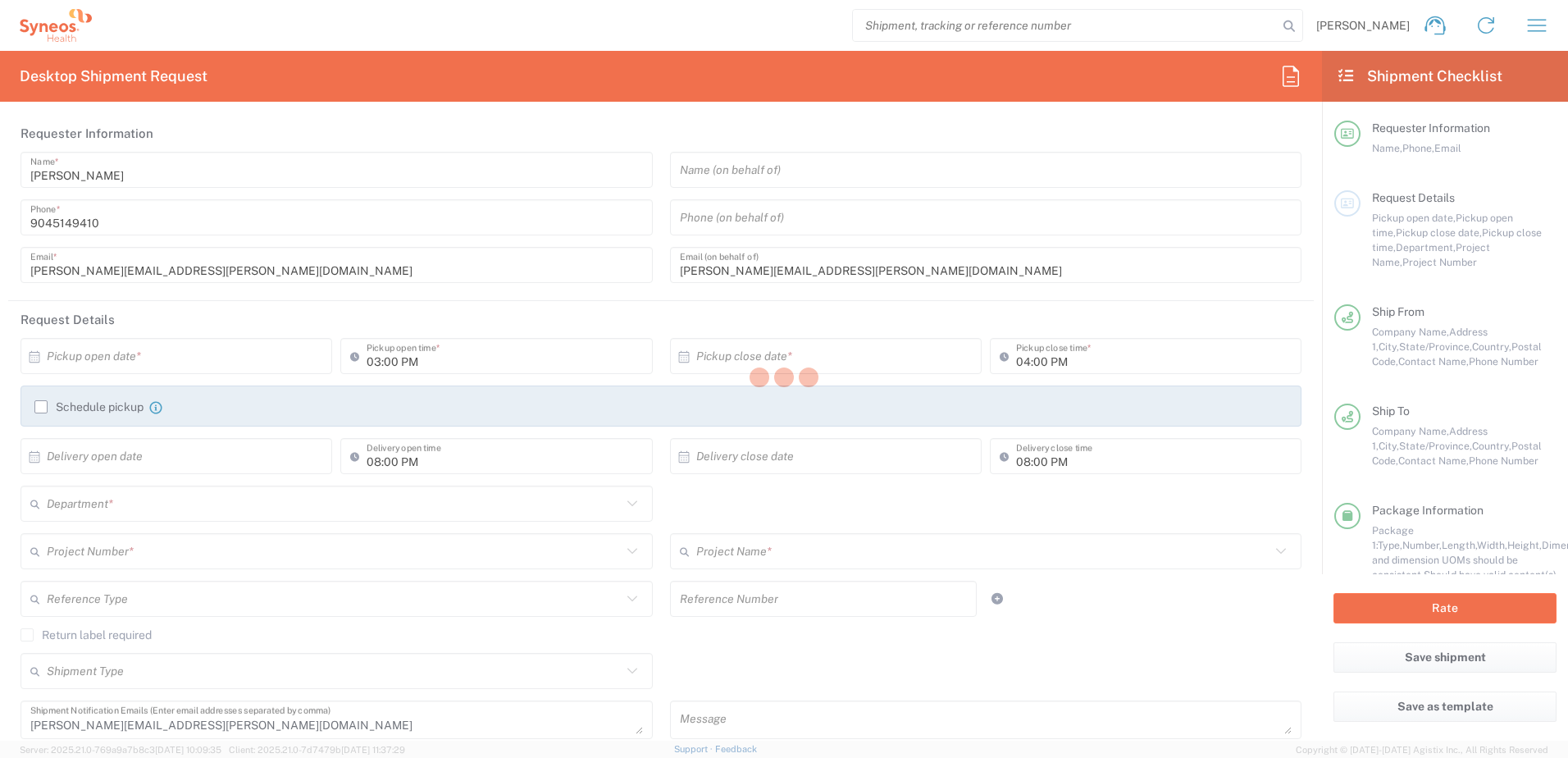
type input "8200"
type input "[US_STATE]"
type input "Envelope"
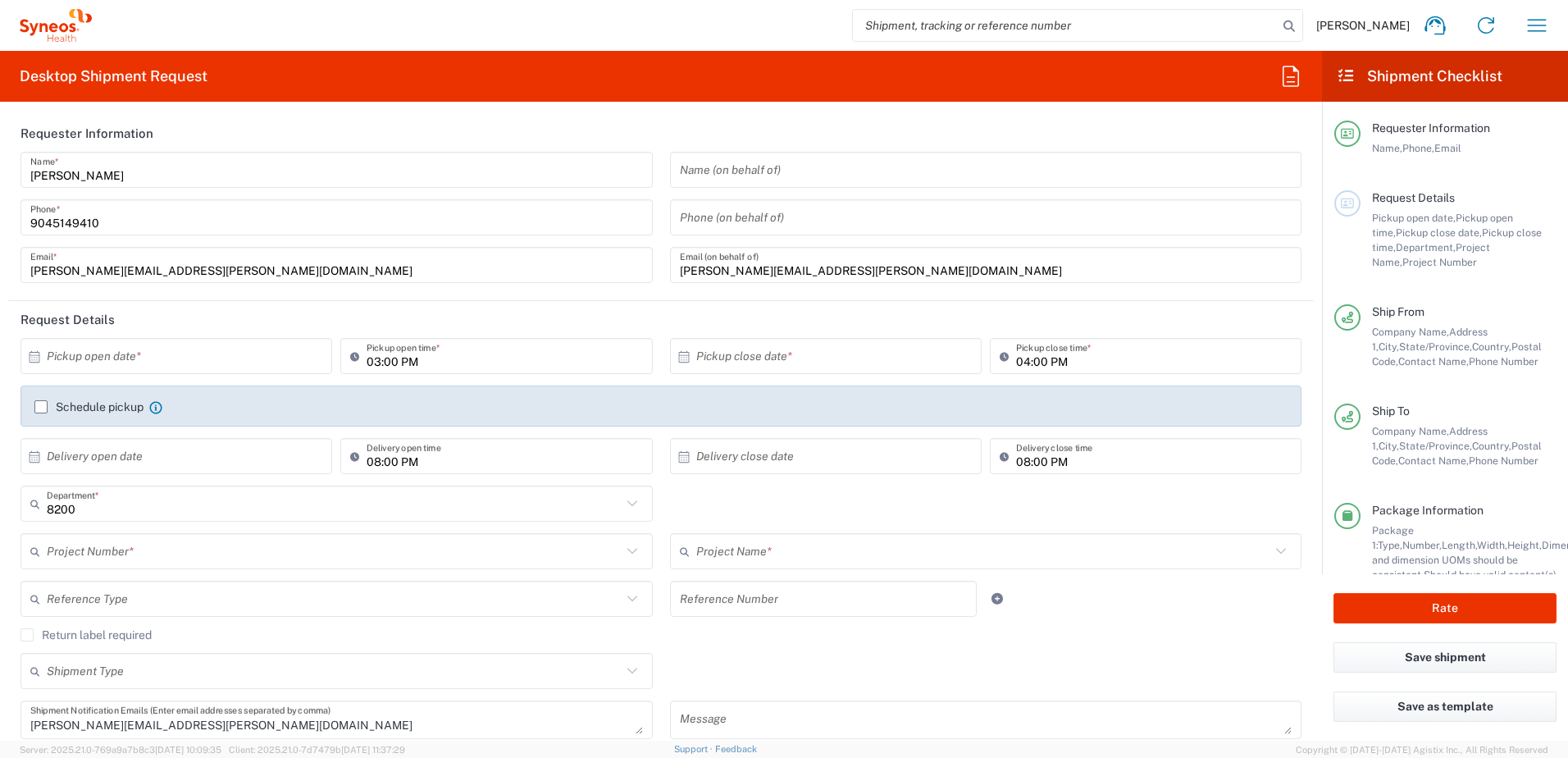
type input "8200 DEPARTMENTAL EXPENSE"
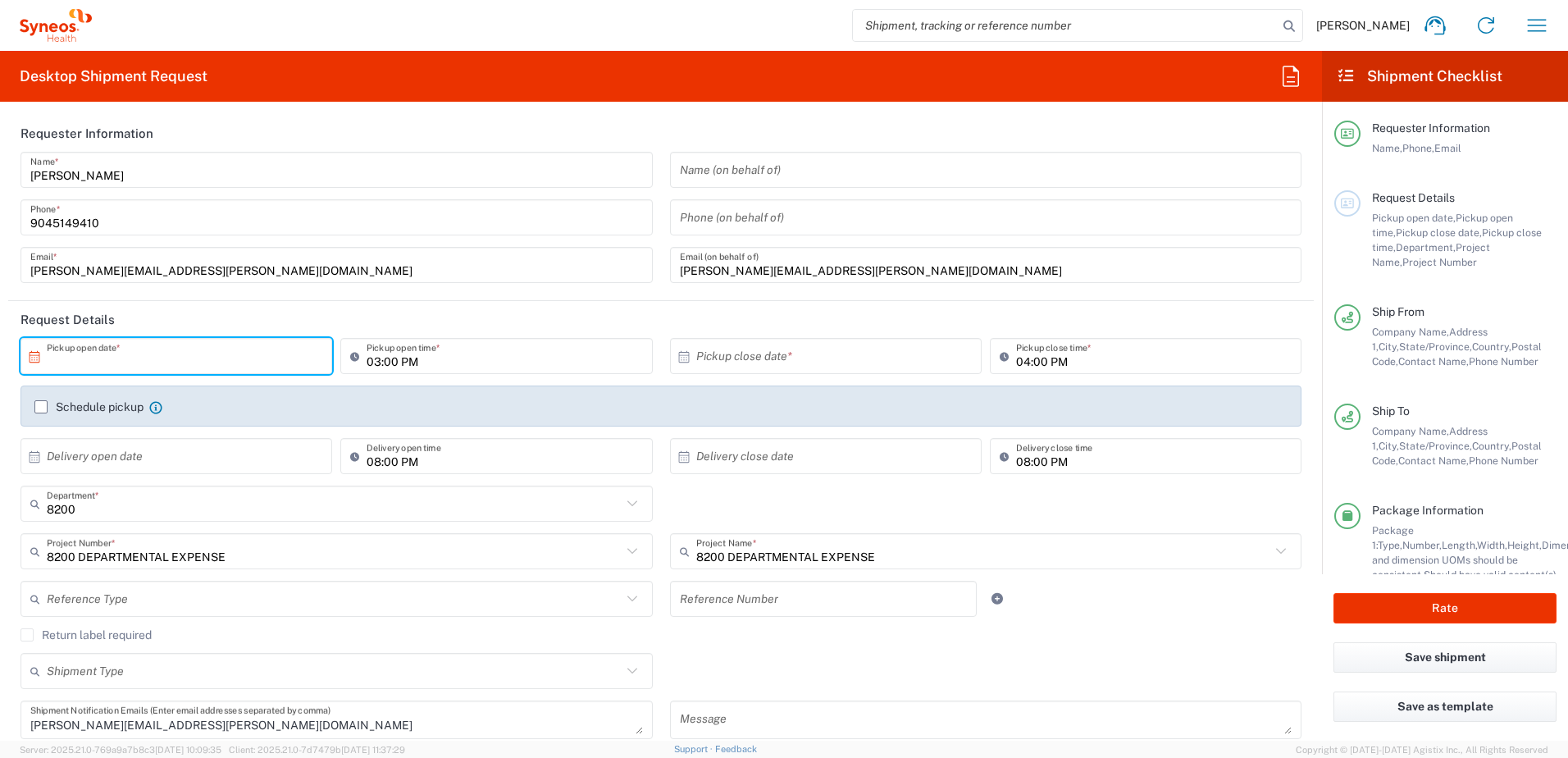
click at [173, 349] on input "text" at bounding box center [180, 356] width 266 height 29
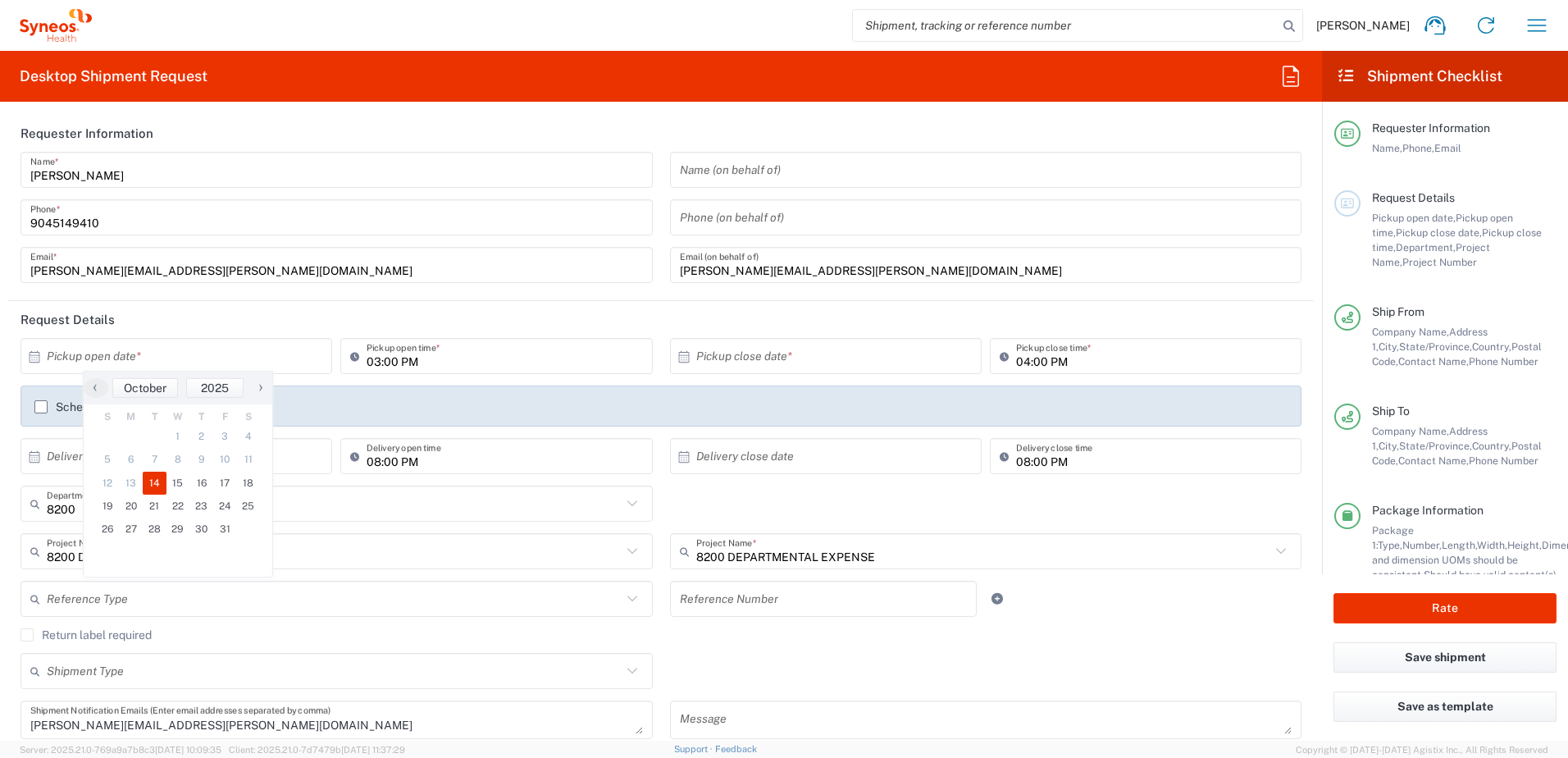
click at [154, 484] on span "14" at bounding box center [155, 483] width 24 height 23
type input "[DATE]"
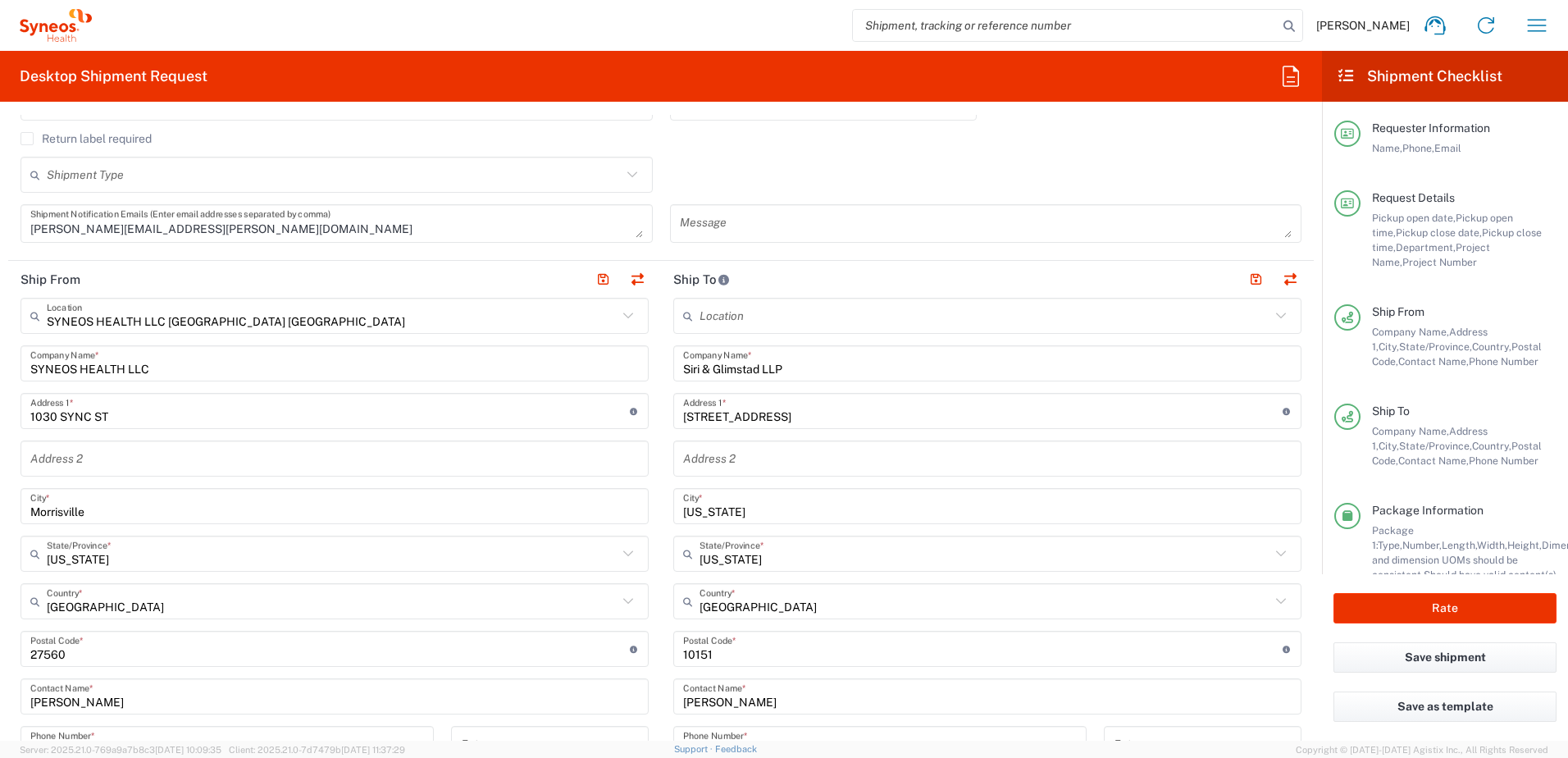
scroll to position [575, 0]
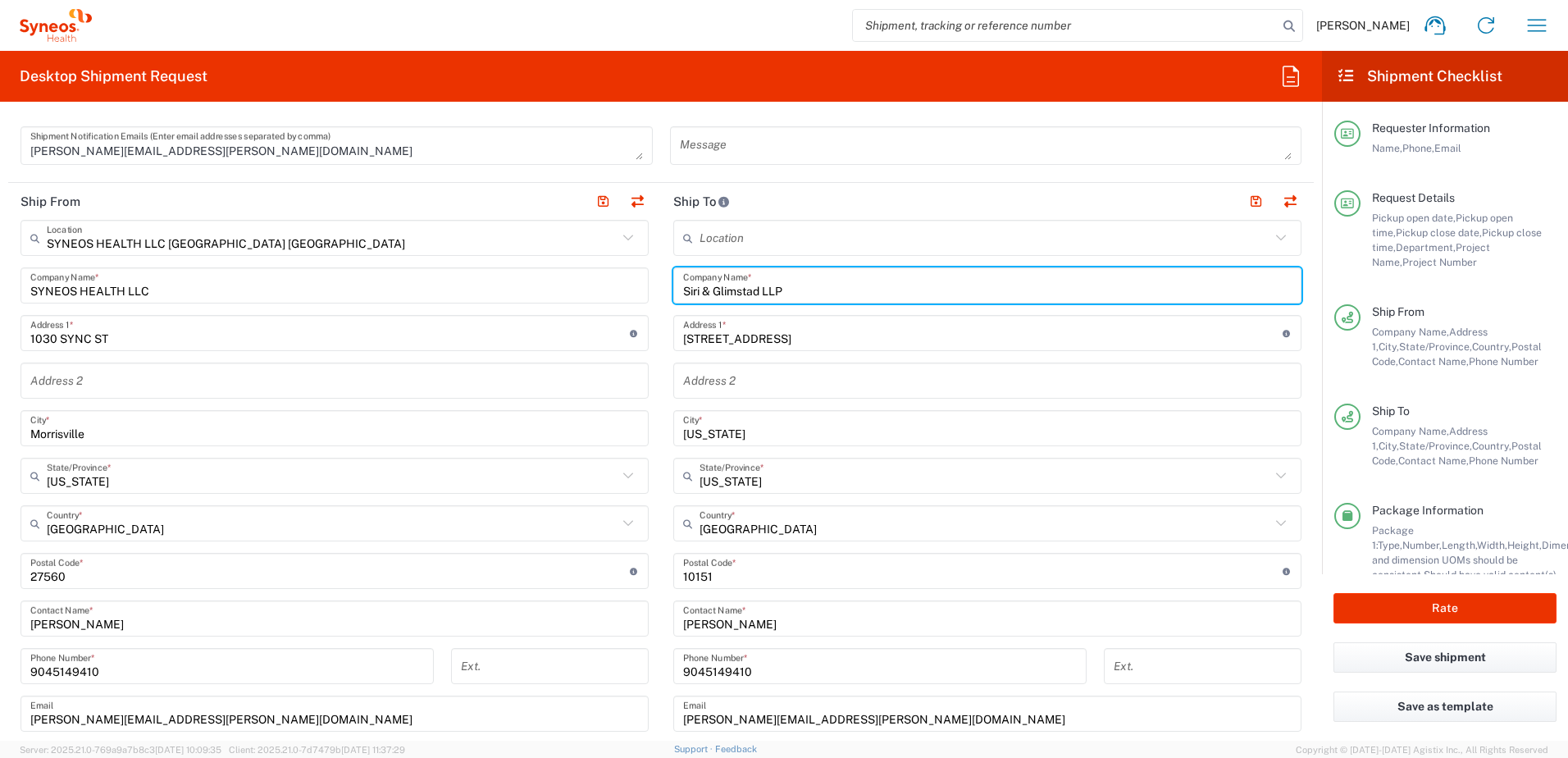
drag, startPoint x: 784, startPoint y: 286, endPoint x: 675, endPoint y: 285, distance: 109.0
click at [675, 285] on div "Siri & Glimstad LLP Company Name *" at bounding box center [988, 285] width 628 height 37
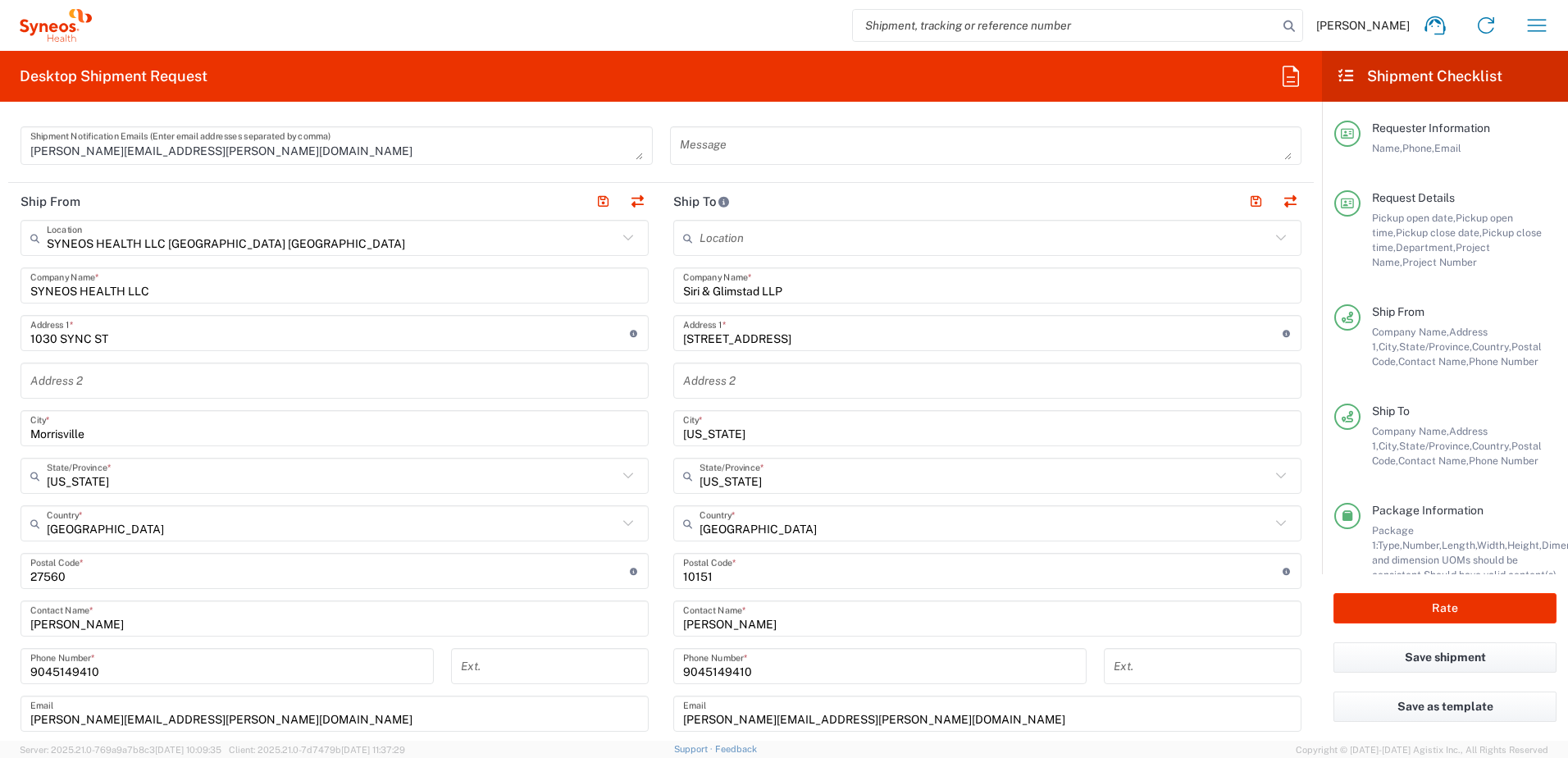
click at [787, 291] on input "Siri & Glimstad LLP" at bounding box center [987, 286] width 608 height 29
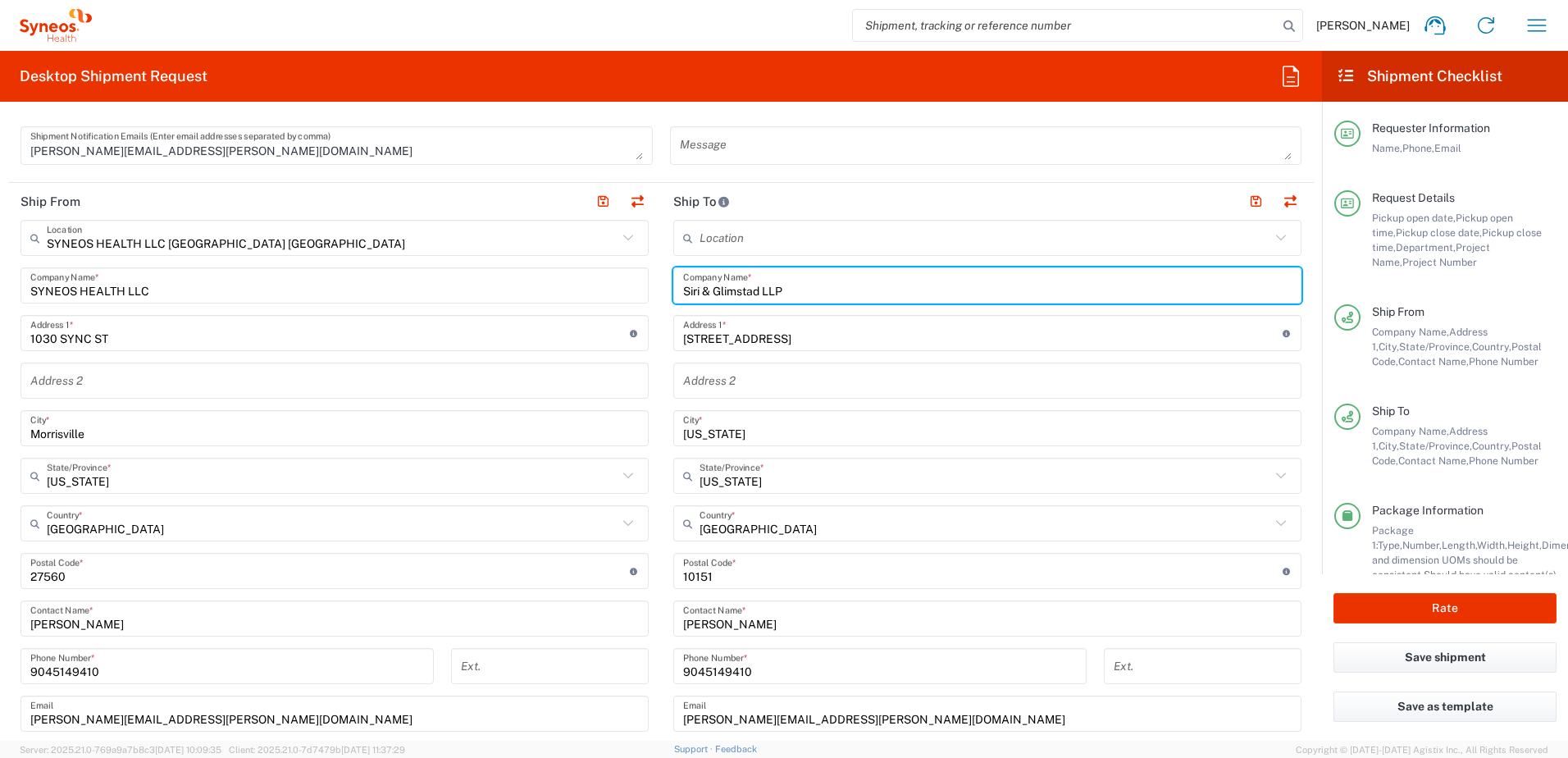
drag, startPoint x: 787, startPoint y: 290, endPoint x: 650, endPoint y: 286, distance: 137.1
click at [650, 286] on div "Ship From SYNEOS HEALTH LLC Morrisville NC Location SYNEOS HEALTH LLC Morrisvil…" at bounding box center [661, 549] width 1306 height 732
paste input "Paragon Global CRS"
type input "Paragon Global CRS"
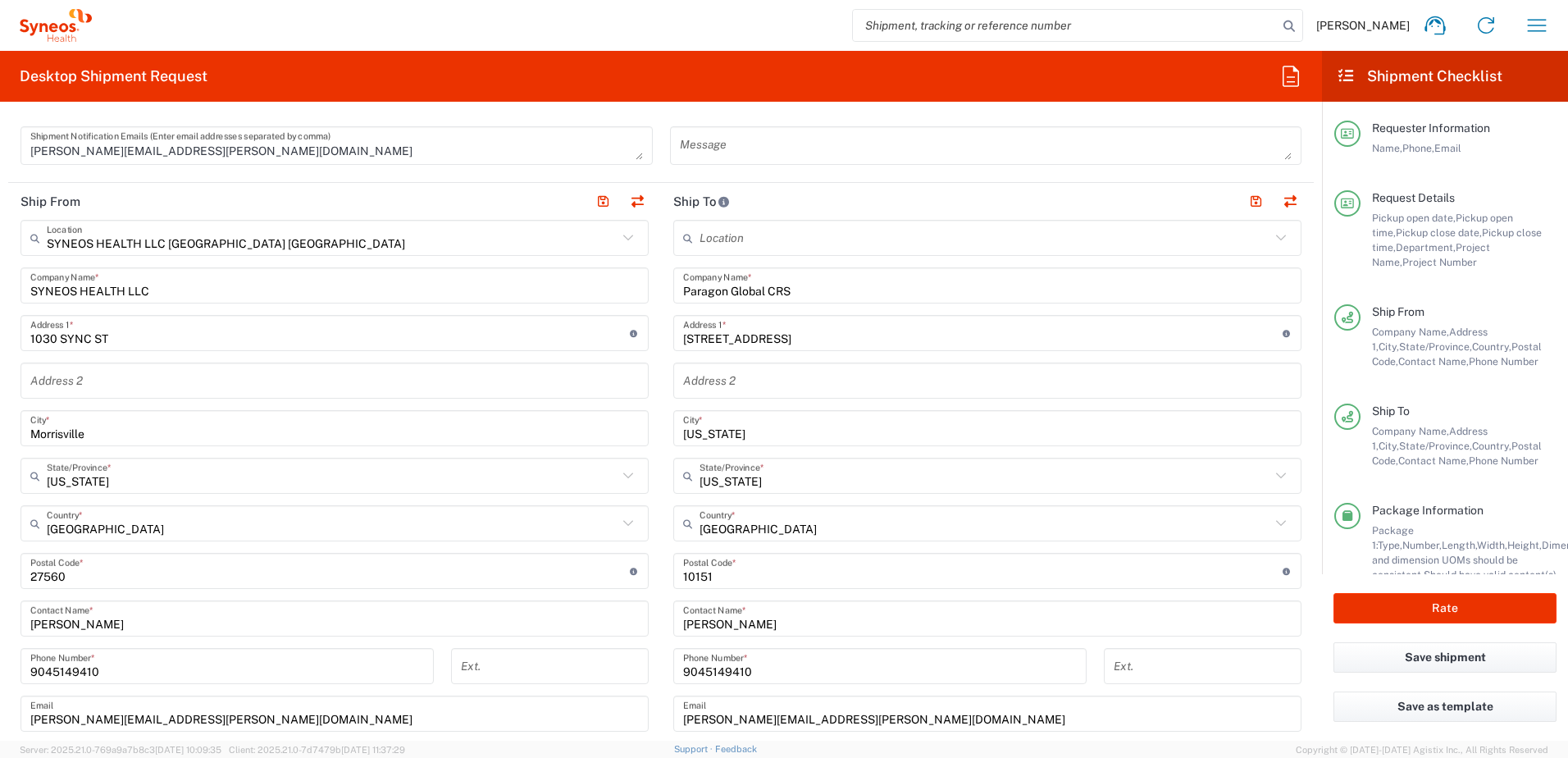
click at [837, 334] on input "745 5th Avenue, Suite 500" at bounding box center [983, 333] width 600 height 29
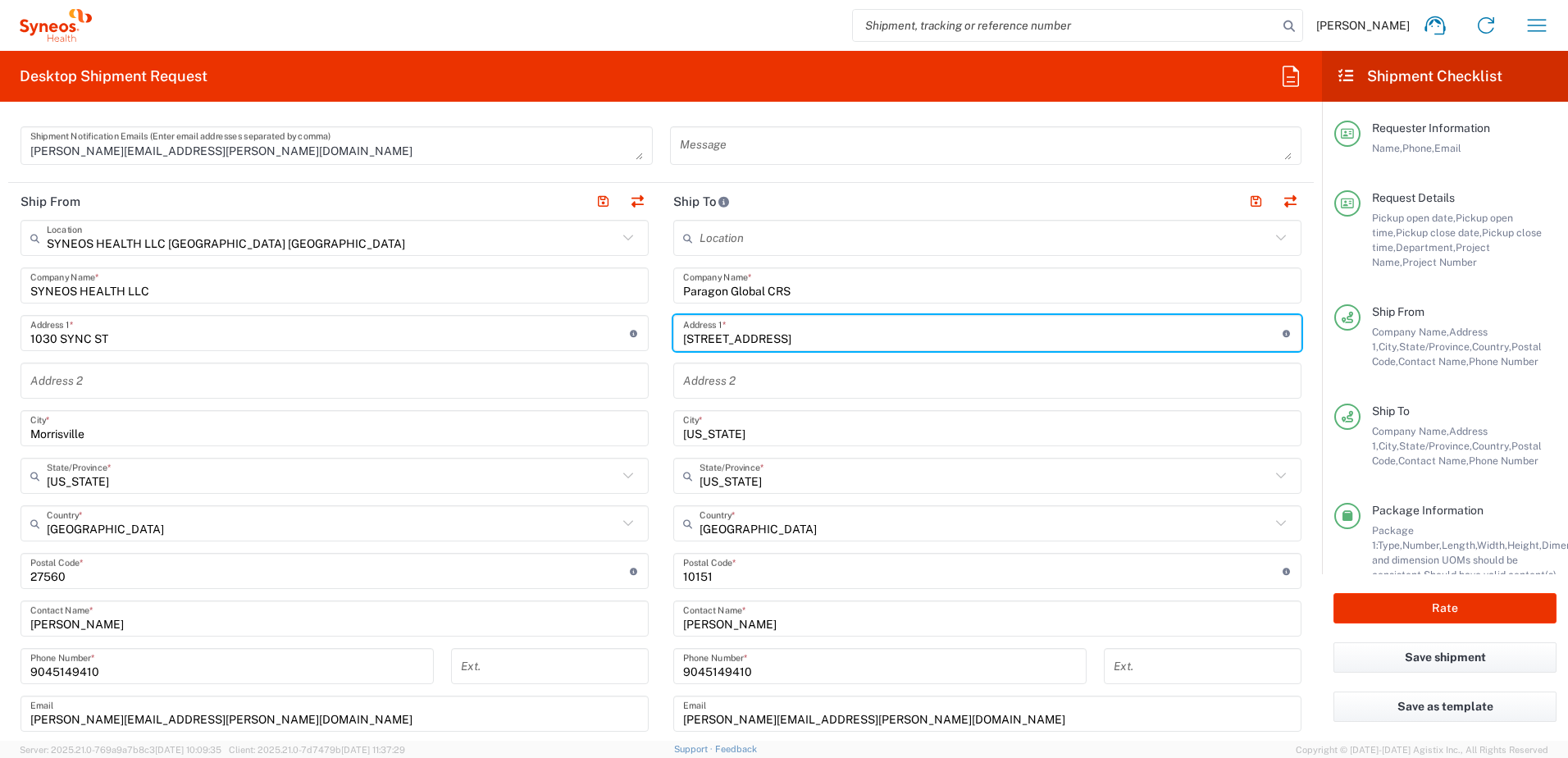
click at [837, 334] on input "745 5th Avenue, Suite 500" at bounding box center [983, 333] width 600 height 29
paste input "115 Hinton Avenue, Suite 12"
type input "115 Hinton Avenue, Suite 12"
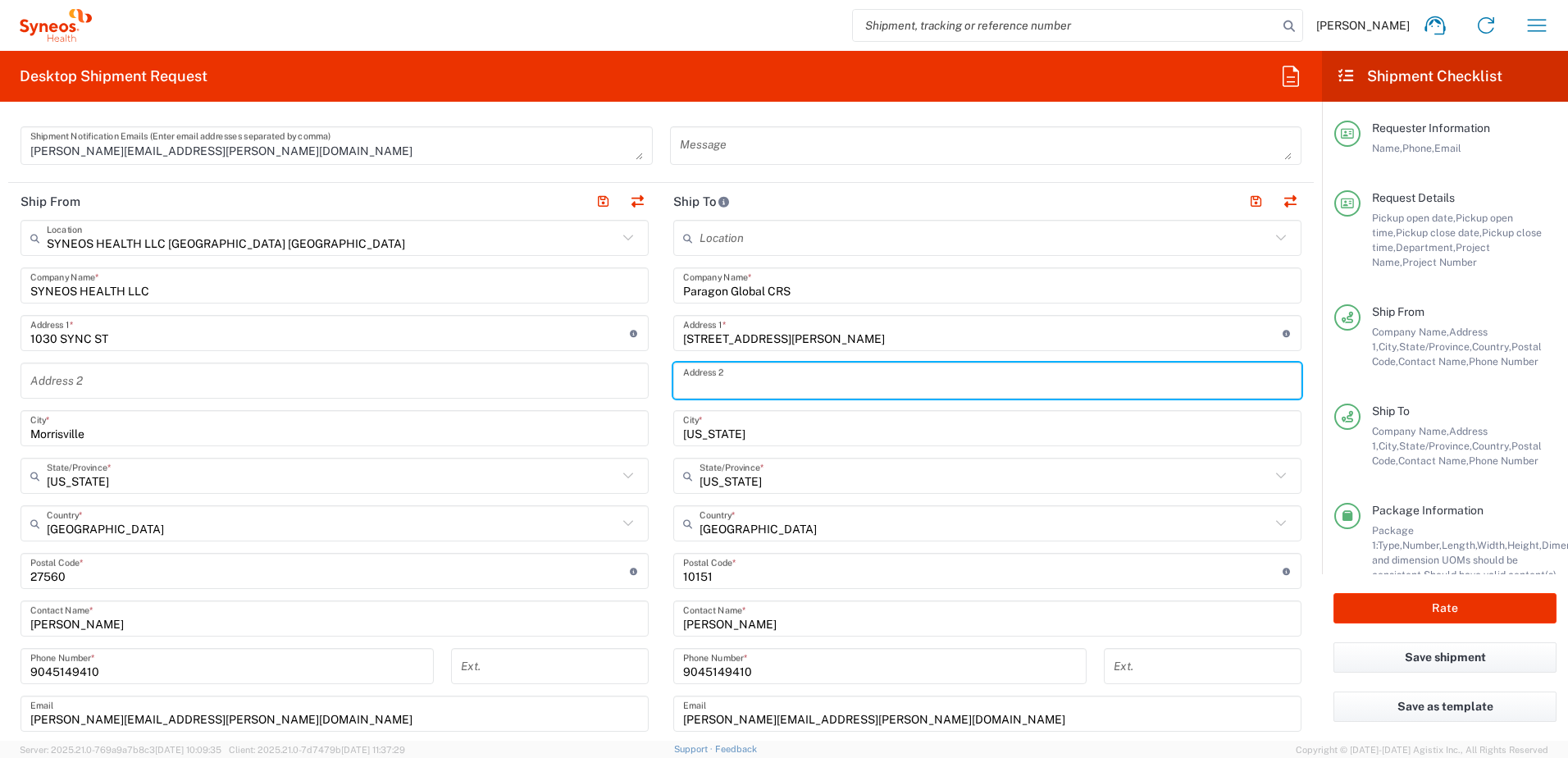
click at [803, 374] on input "text" at bounding box center [987, 381] width 608 height 29
paste input "PO Box 3037"
type input "PO Box 3037"
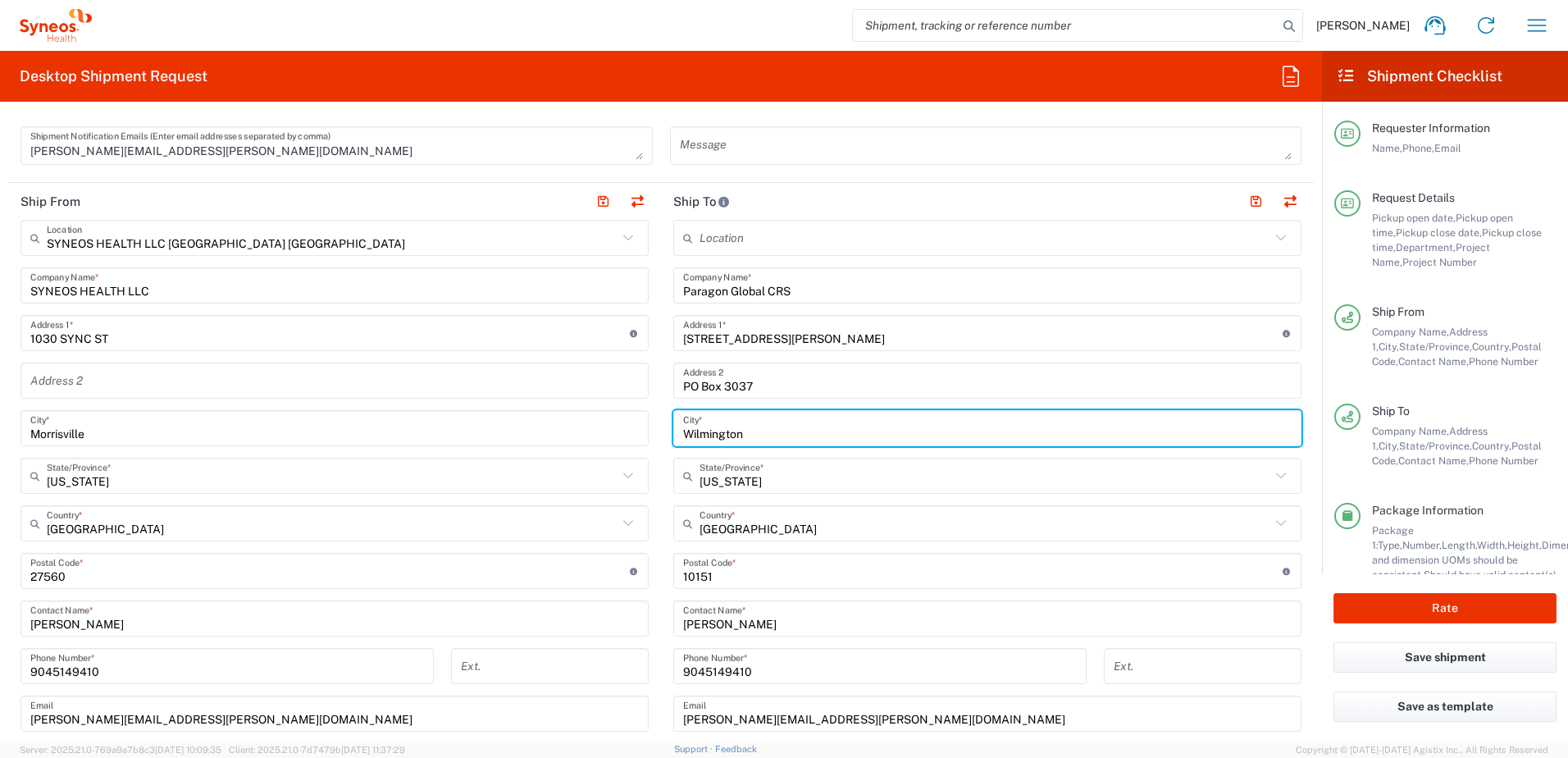
type input "Wilmington"
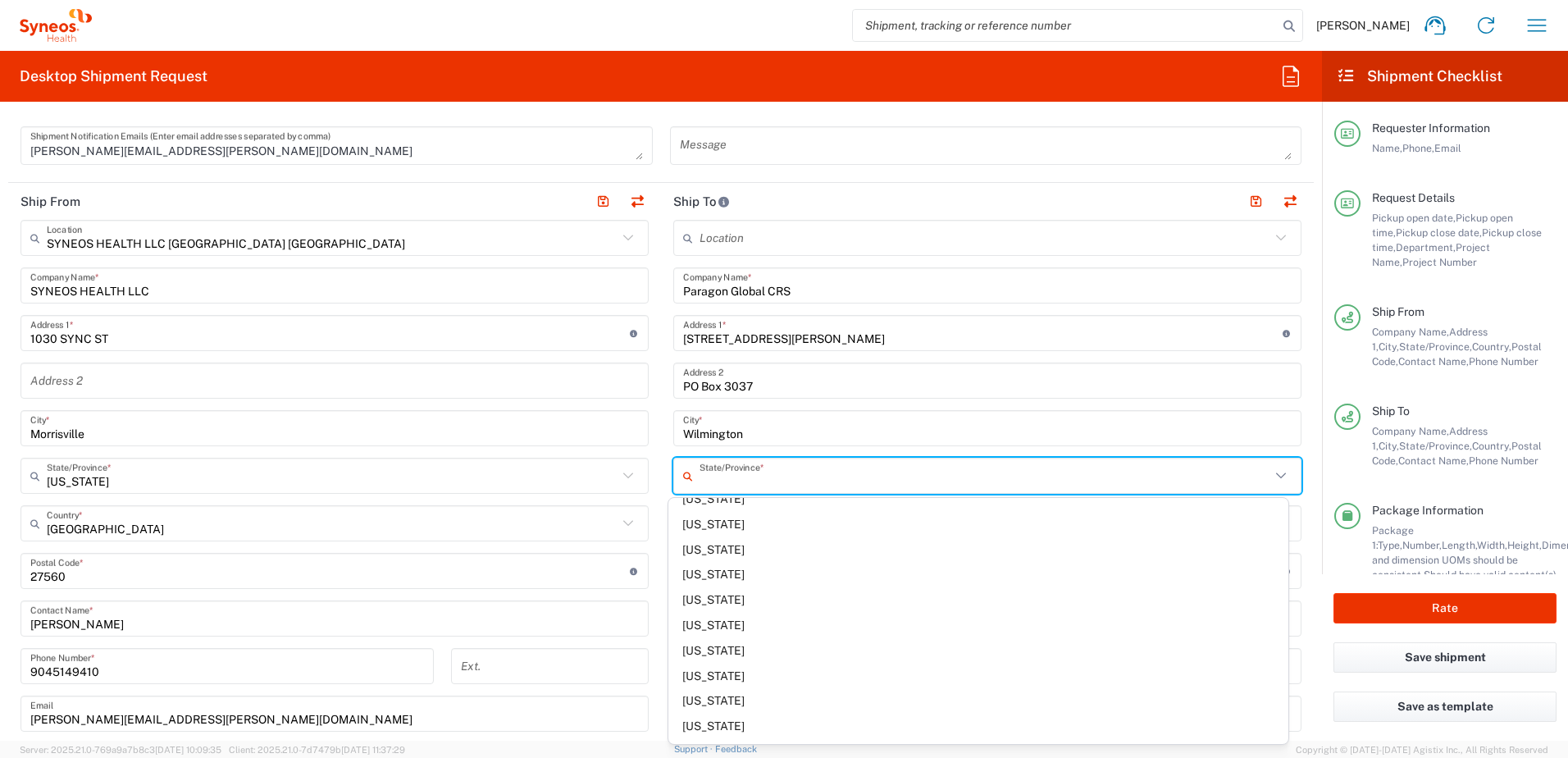
scroll to position [902, 0]
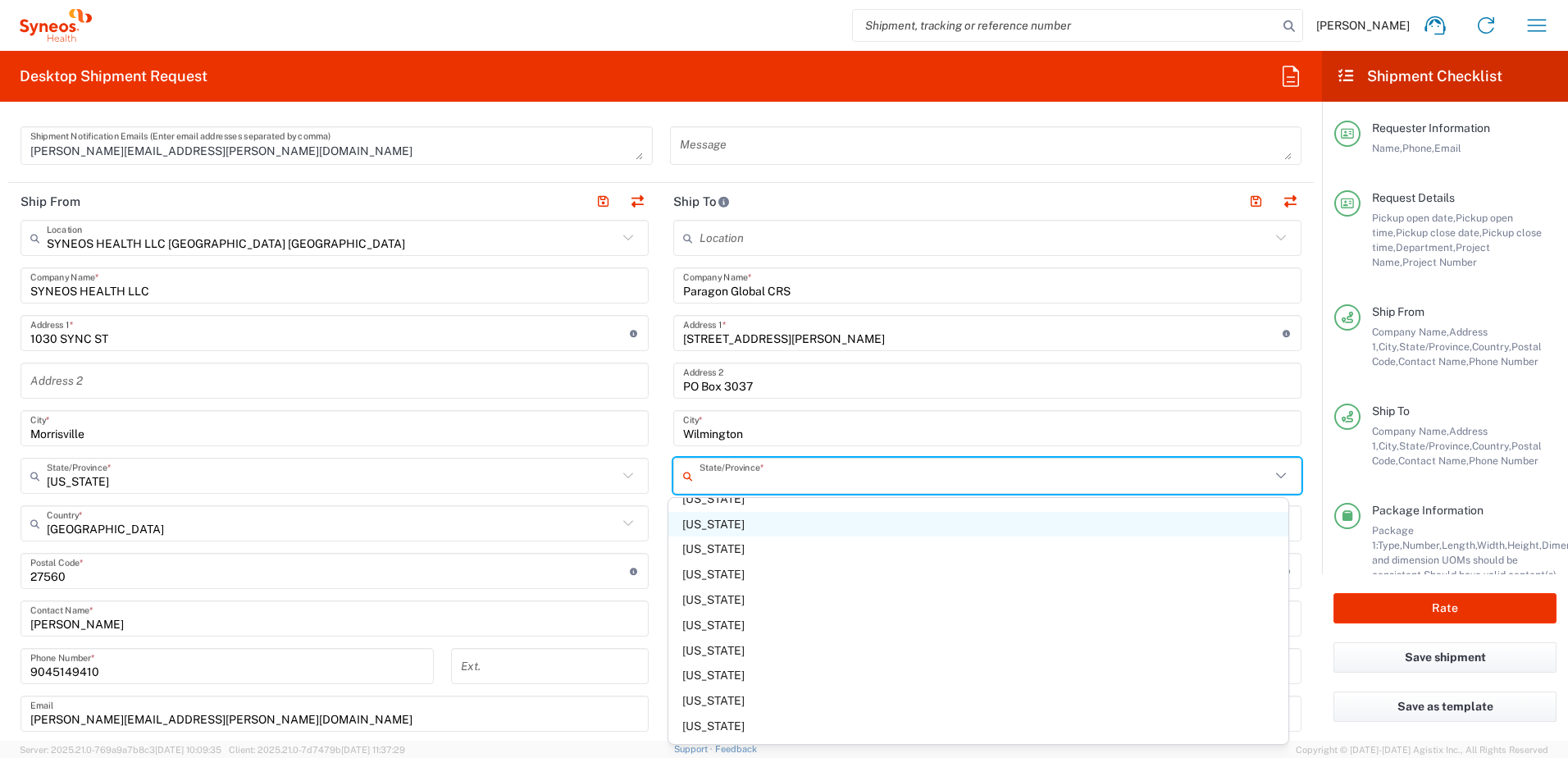
click at [753, 526] on span "[US_STATE]" at bounding box center [979, 525] width 621 height 25
type input "[US_STATE]"
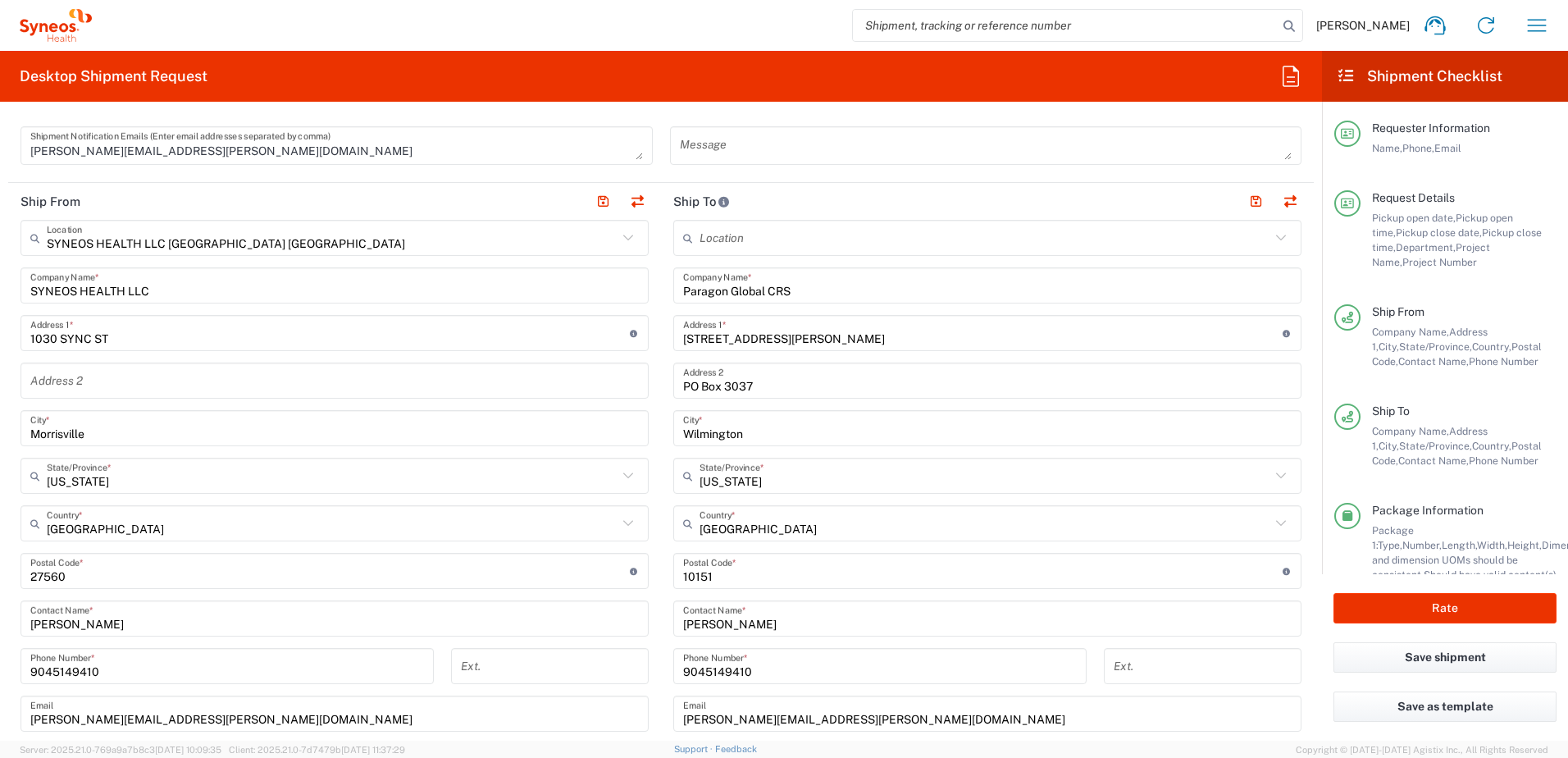
click at [744, 575] on input "undefined" at bounding box center [983, 572] width 600 height 29
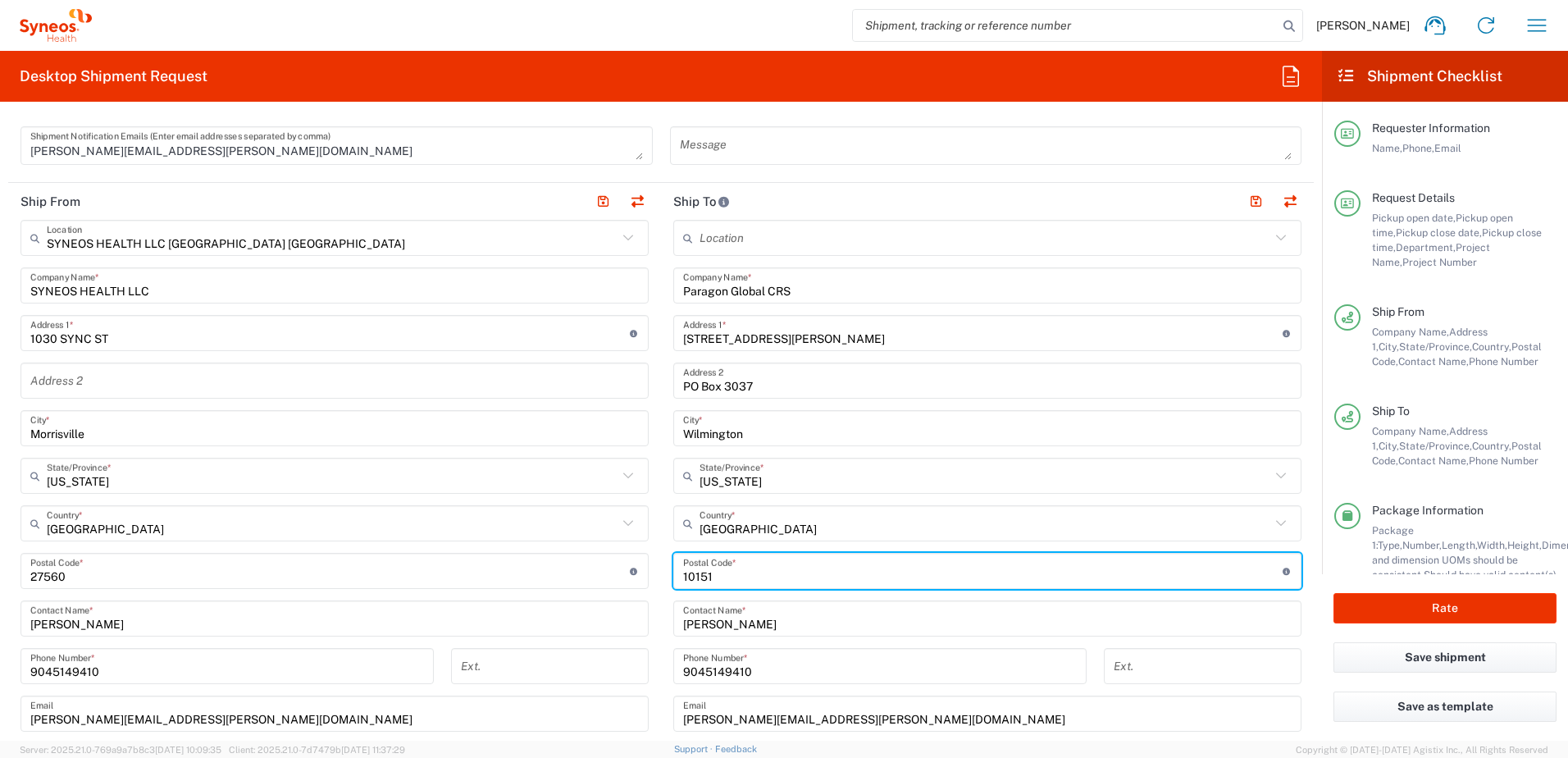
click at [744, 575] on input "undefined" at bounding box center [983, 572] width 600 height 29
type input "28403"
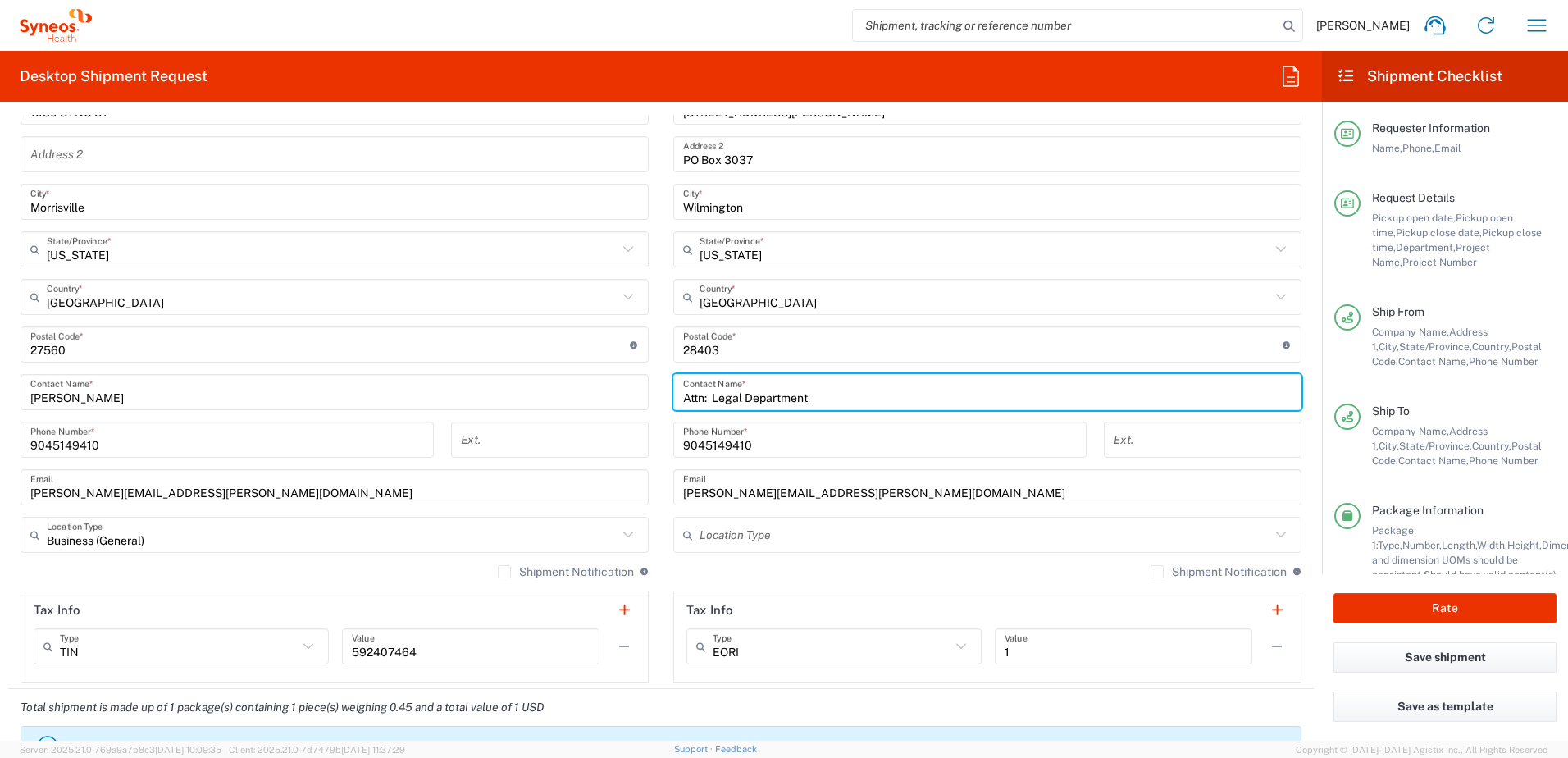
scroll to position [820, 0]
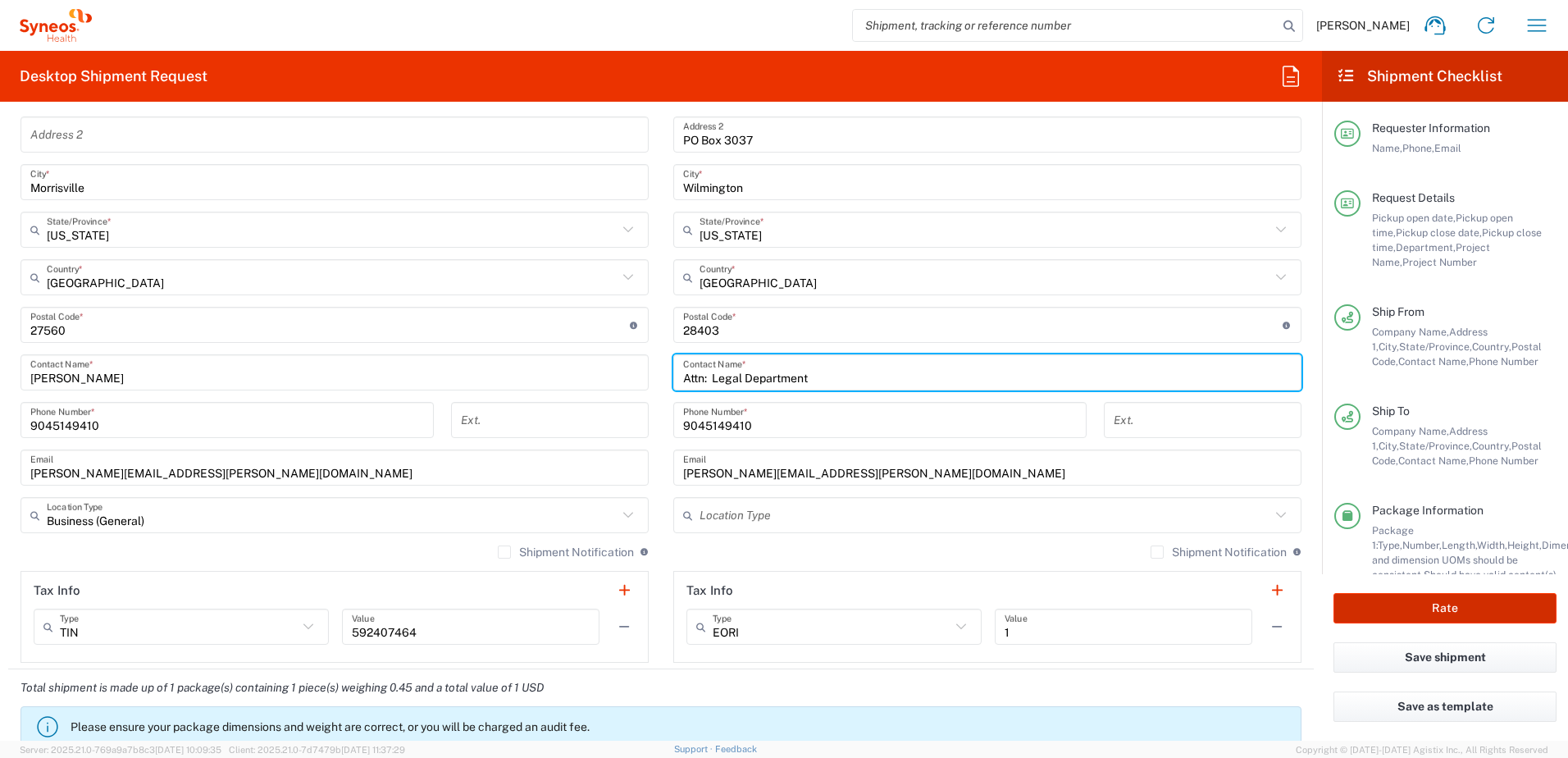
type input "Attn: Legal Department"
click at [1371, 599] on button "Rate" at bounding box center [1445, 608] width 223 height 31
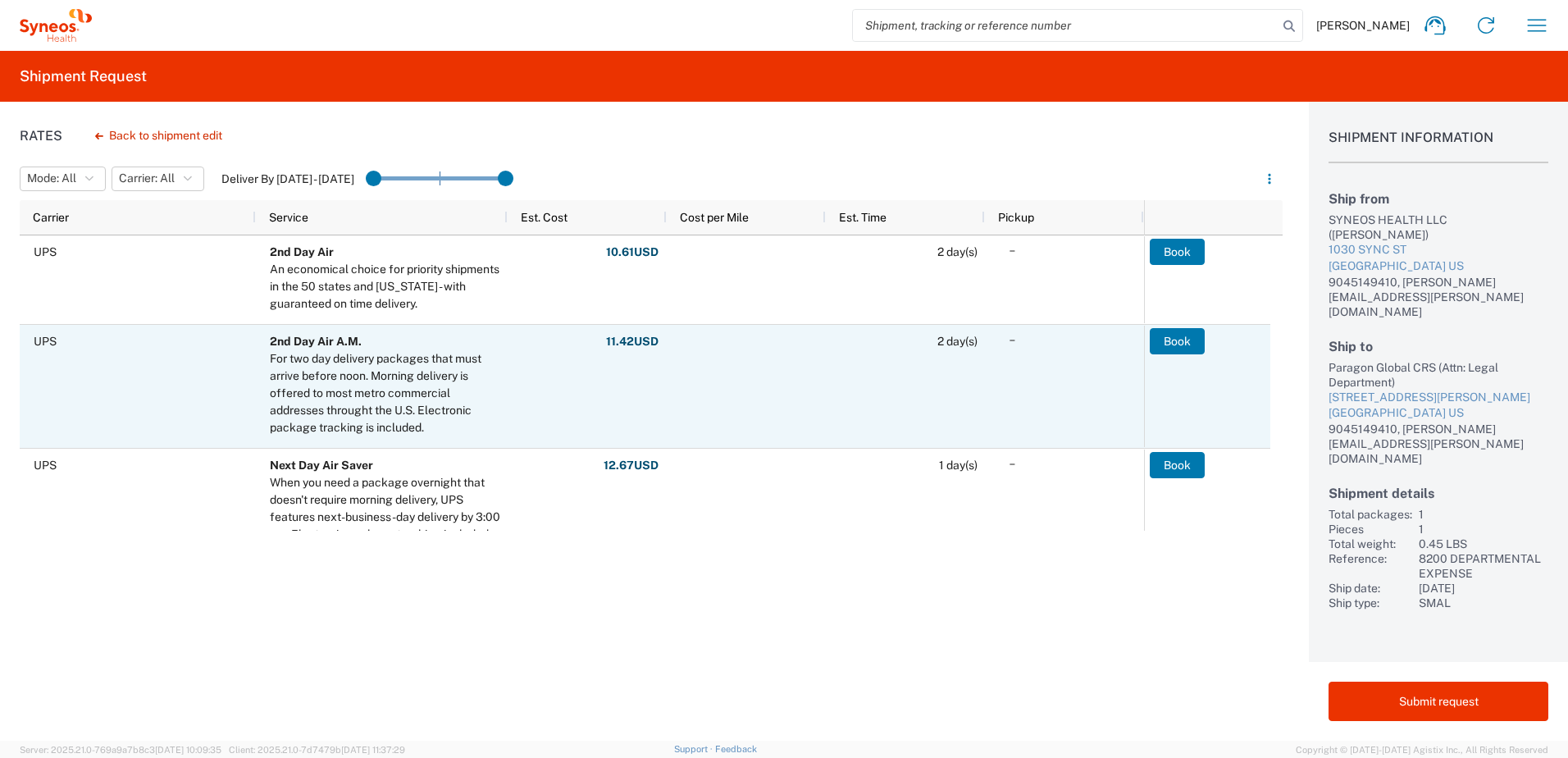
scroll to position [82, 0]
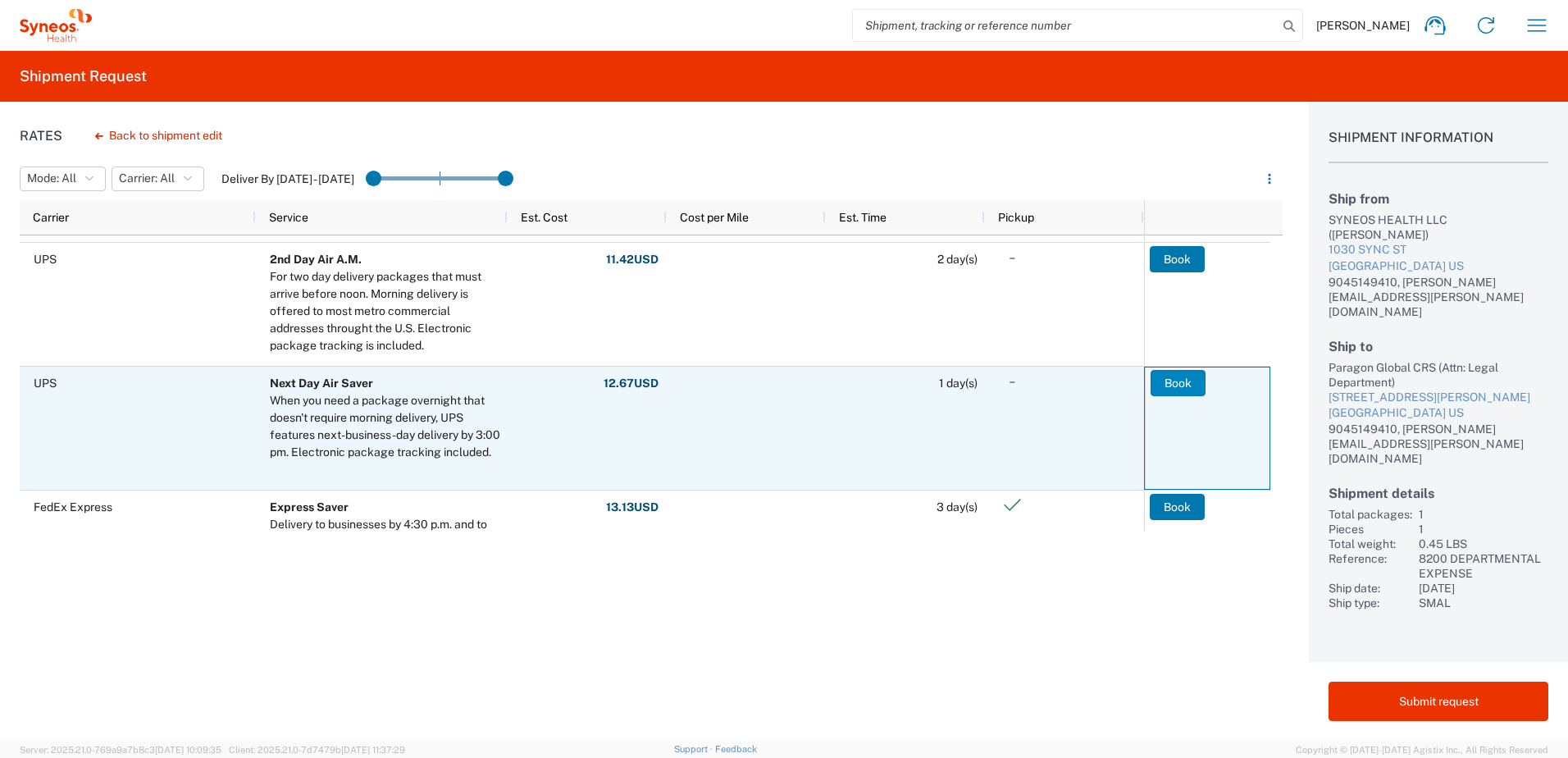
click at [1169, 384] on button "Book" at bounding box center [1178, 382] width 55 height 26
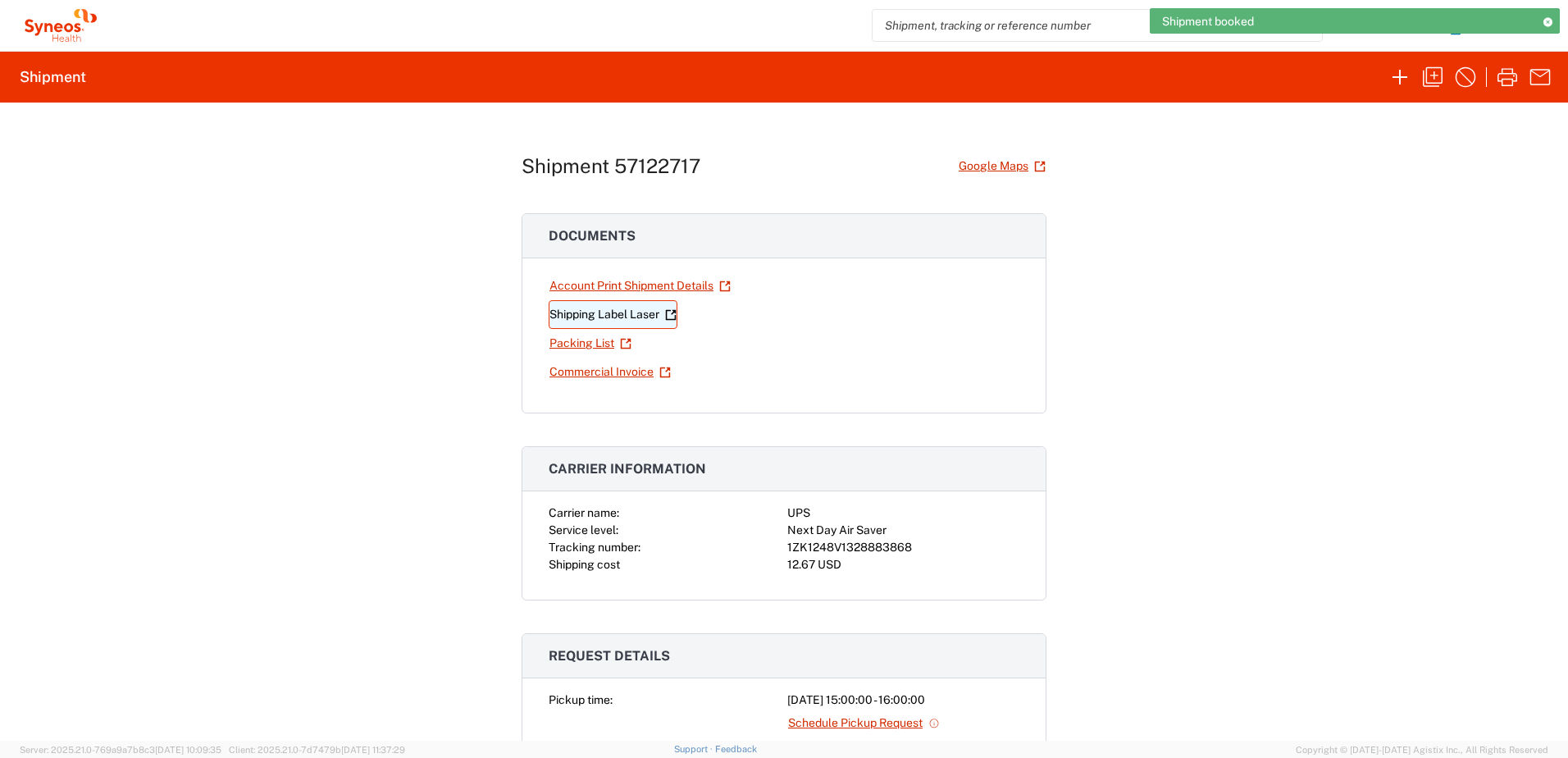
click at [616, 317] on link "Shipping Label Laser" at bounding box center [613, 314] width 129 height 29
